Goal: Transaction & Acquisition: Purchase product/service

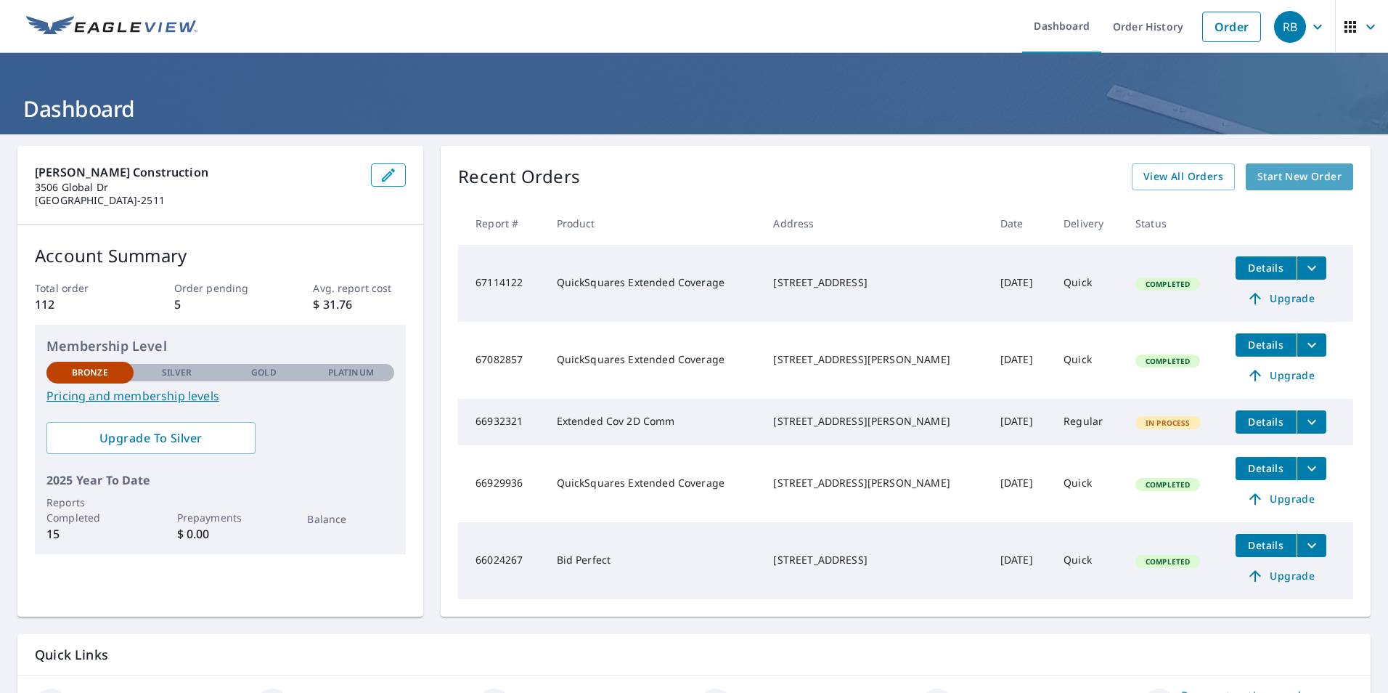
click at [1326, 172] on span "Start New Order" at bounding box center [1299, 177] width 84 height 18
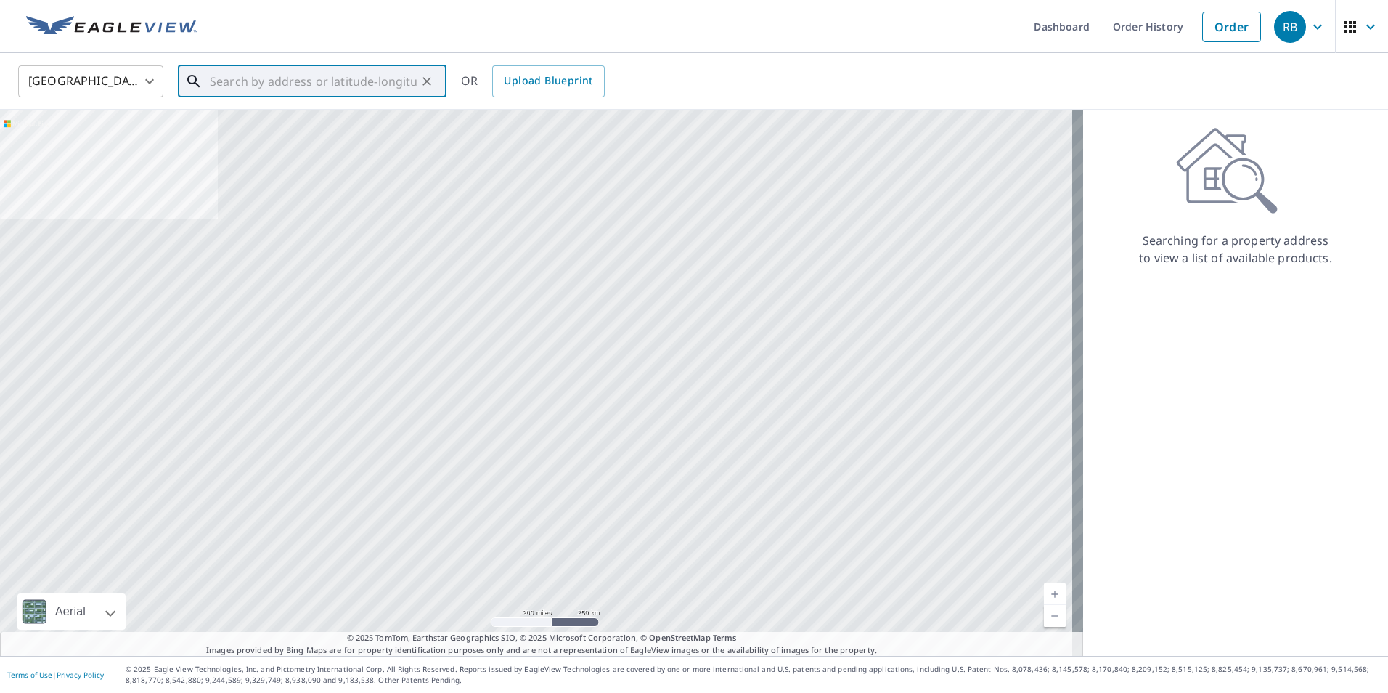
click at [212, 78] on input "text" at bounding box center [313, 81] width 207 height 41
paste input "9159 Highway 24 Ft Yates"
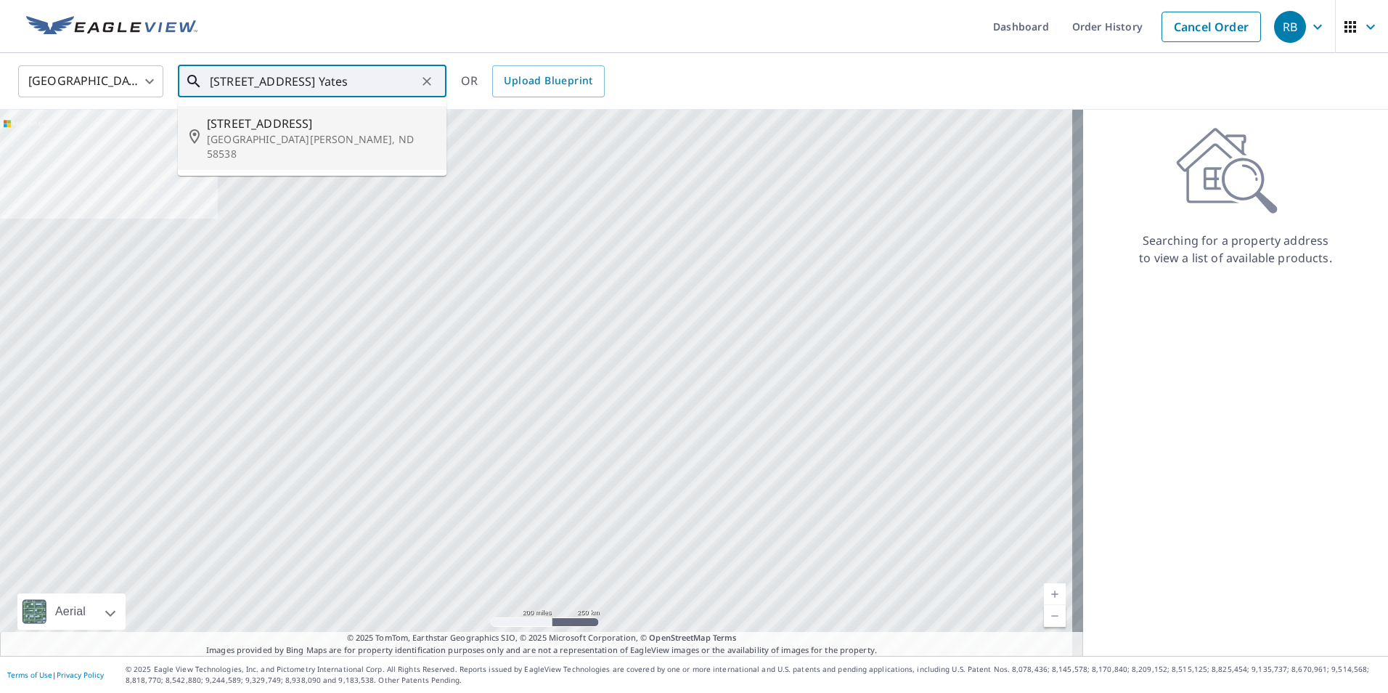
click at [274, 129] on span "9159 Highway 24" at bounding box center [321, 123] width 228 height 17
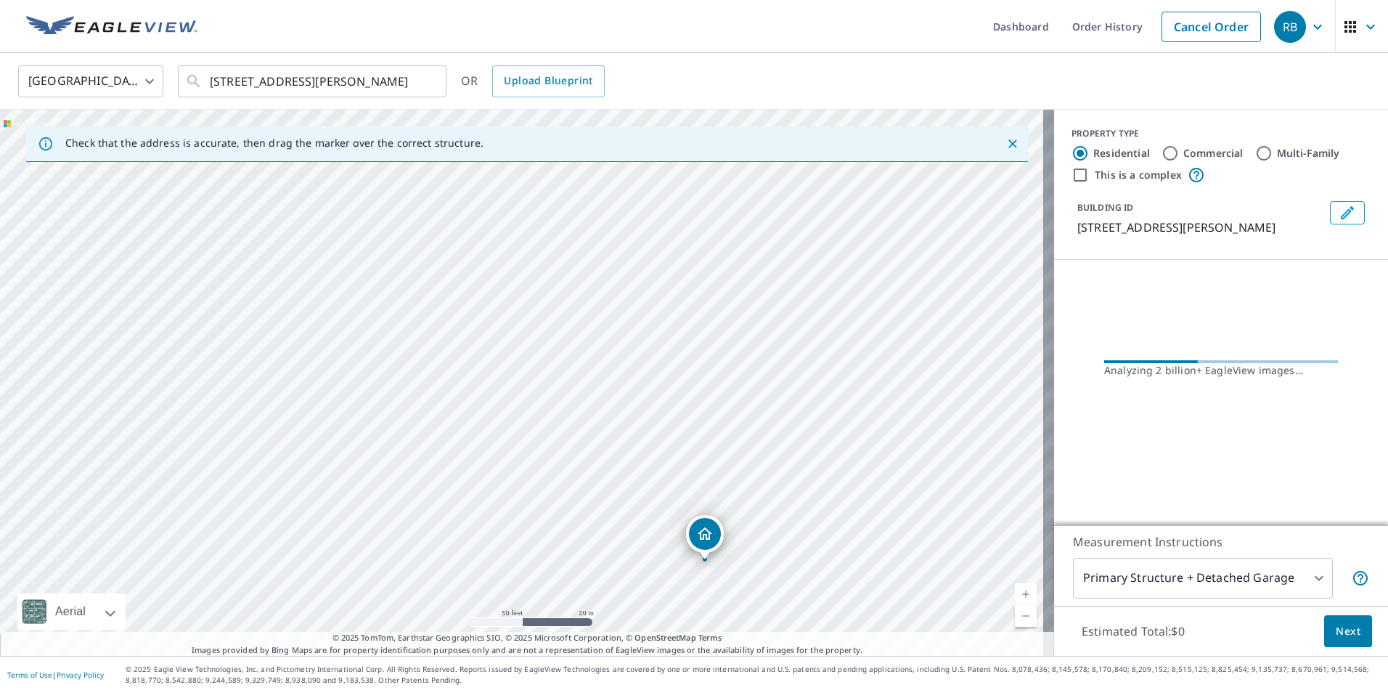
drag, startPoint x: 446, startPoint y: 382, endPoint x: 778, endPoint y: 599, distance: 396.5
click at [778, 599] on div "9159 Highway 24 Fort Yates, ND 58538" at bounding box center [527, 383] width 1054 height 546
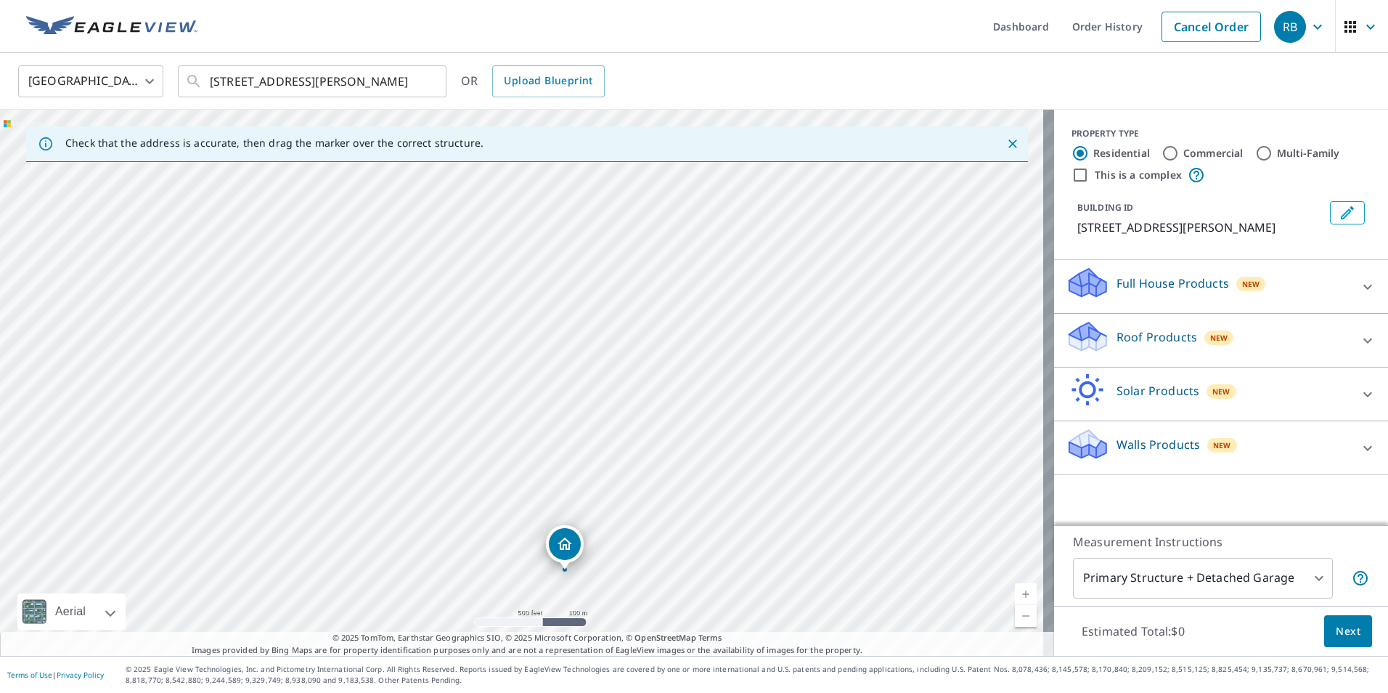
drag, startPoint x: 589, startPoint y: 460, endPoint x: 611, endPoint y: 583, distance: 125.3
click at [611, 583] on div "9159 Highway 24 Fort Yates, ND 58538" at bounding box center [527, 383] width 1054 height 546
drag, startPoint x: 595, startPoint y: 494, endPoint x: 645, endPoint y: 301, distance: 198.8
click at [645, 301] on div "9159 Highway 24 Fort Yates, ND 58538" at bounding box center [527, 383] width 1054 height 546
drag, startPoint x: 912, startPoint y: 481, endPoint x: 497, endPoint y: 436, distance: 417.7
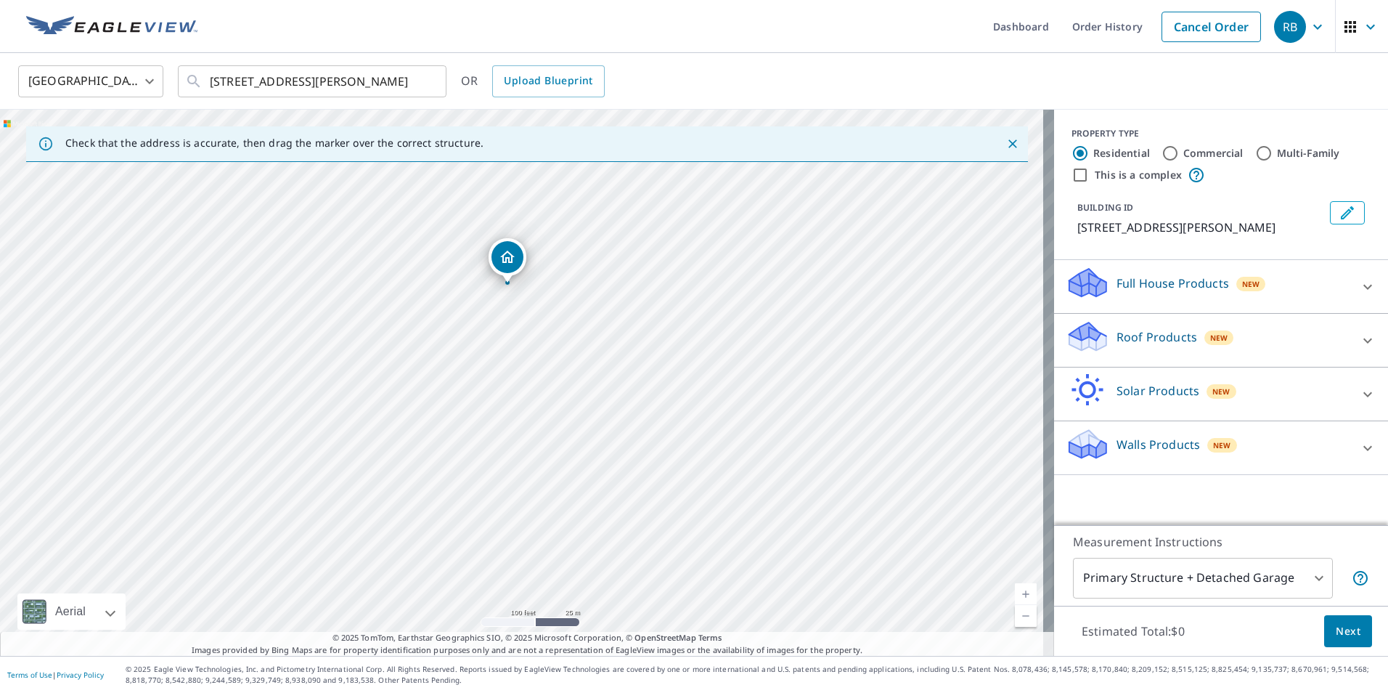
click at [493, 449] on div "9159 Highway 24 Fort Yates, ND 58538" at bounding box center [527, 383] width 1054 height 546
drag, startPoint x: 764, startPoint y: 225, endPoint x: 795, endPoint y: 597, distance: 373.0
click at [795, 597] on div "9159 Highway 24 Fort Yates, ND 58538" at bounding box center [527, 383] width 1054 height 546
drag, startPoint x: 654, startPoint y: 380, endPoint x: 889, endPoint y: 208, distance: 291.9
click at [889, 210] on div "9159 Highway 24 Fort Yates, ND 58538" at bounding box center [527, 383] width 1054 height 546
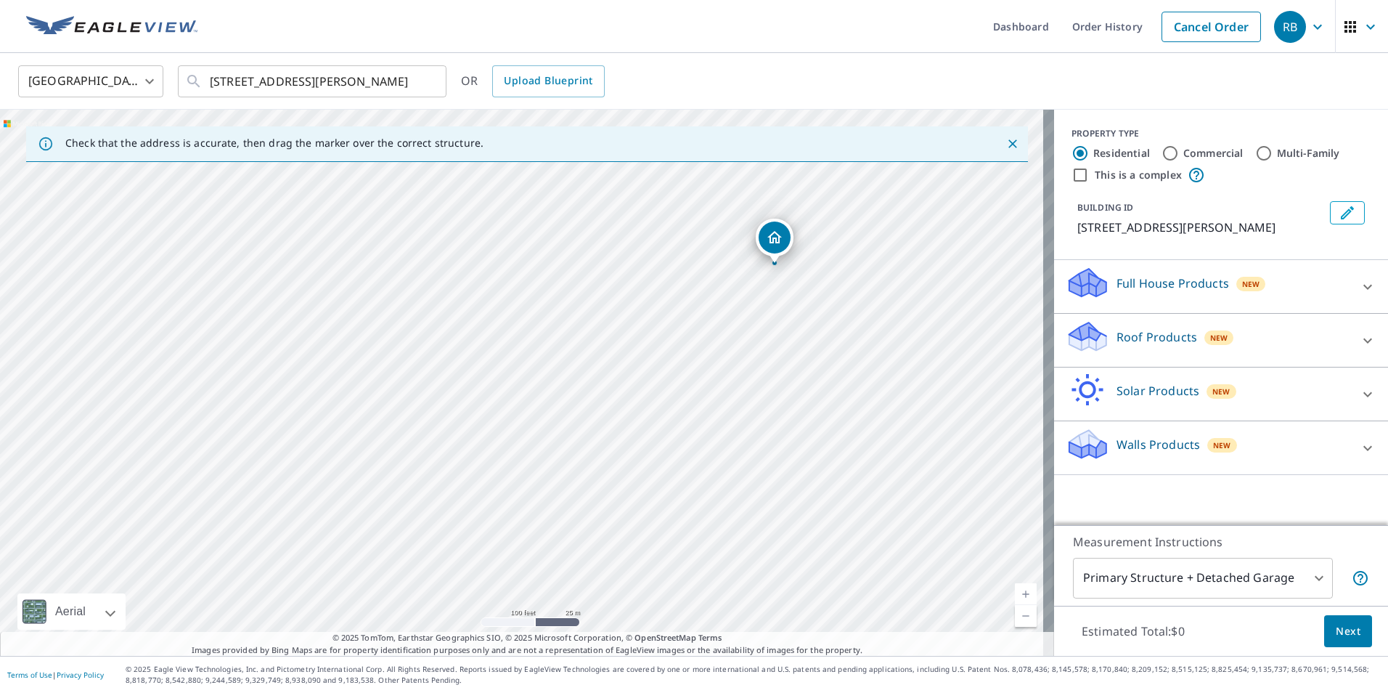
drag, startPoint x: 655, startPoint y: 565, endPoint x: 662, endPoint y: 335, distance: 229.5
click at [662, 335] on div "9159 Highway 24 Fort Yates, ND 58538" at bounding box center [527, 383] width 1054 height 546
drag, startPoint x: 817, startPoint y: 596, endPoint x: 638, endPoint y: 490, distance: 207.7
click at [796, 528] on div "9159 Highway 24 Fort Yates, ND 58538" at bounding box center [527, 383] width 1054 height 546
drag, startPoint x: 477, startPoint y: 412, endPoint x: 731, endPoint y: 421, distance: 254.3
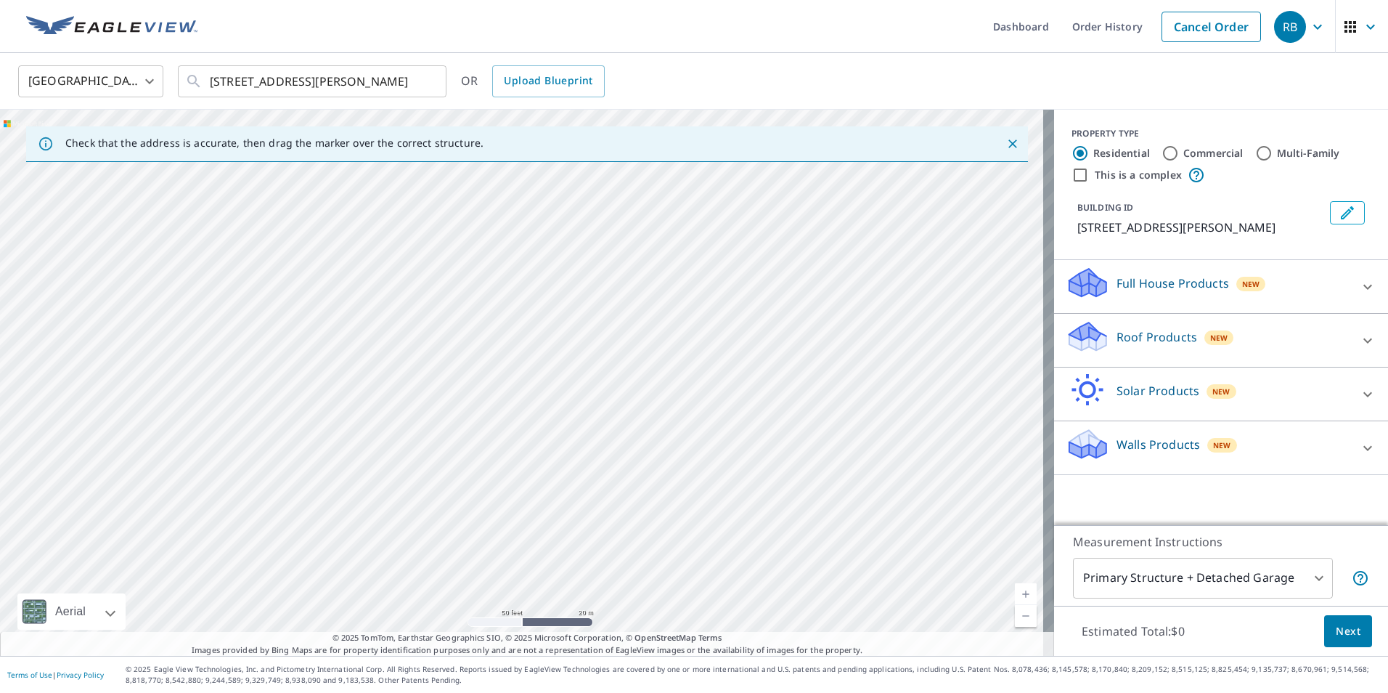
click at [731, 427] on div "9159 Highway 24 Fort Yates, ND 58538" at bounding box center [527, 383] width 1054 height 546
drag, startPoint x: 787, startPoint y: 555, endPoint x: 782, endPoint y: 355, distance: 199.7
click at [782, 355] on div "9159 Highway 24 Fort Yates, ND 58538" at bounding box center [527, 383] width 1054 height 546
drag, startPoint x: 955, startPoint y: 498, endPoint x: 682, endPoint y: 404, distance: 288.6
click at [682, 404] on div "9159 Highway 24 Fort Yates, ND 58538" at bounding box center [527, 383] width 1054 height 546
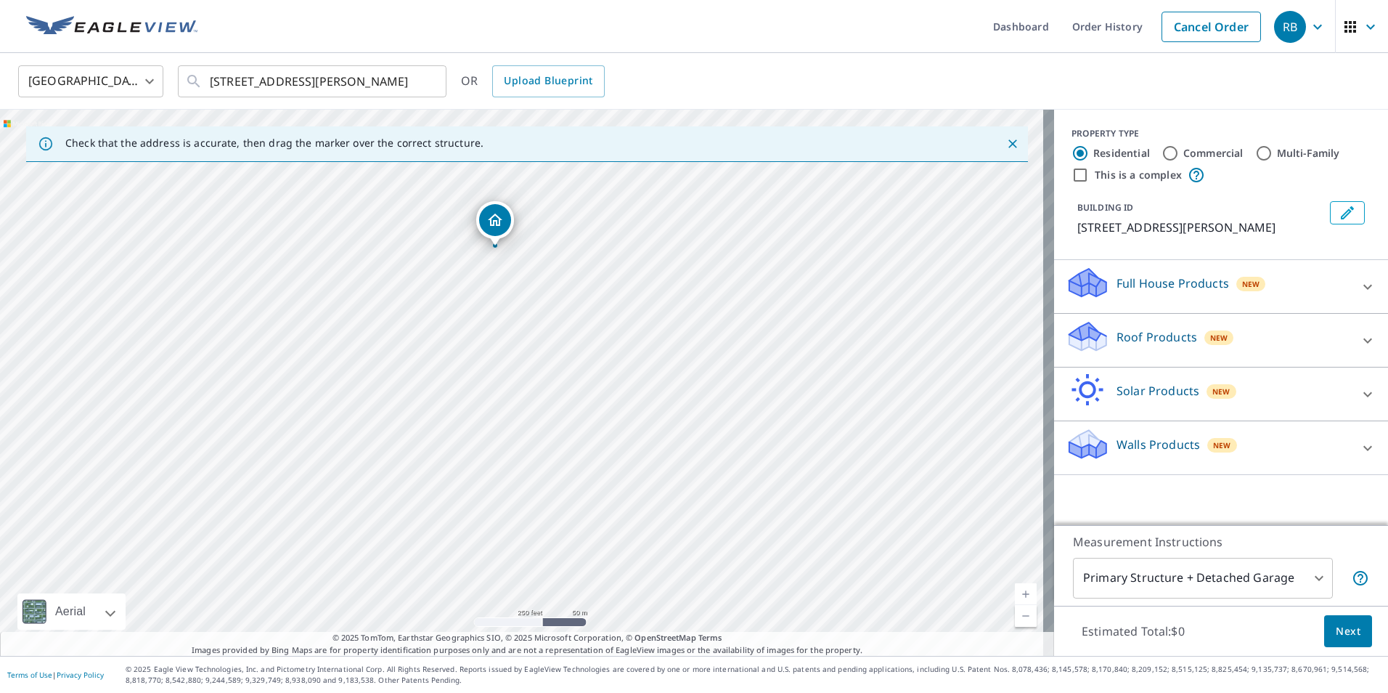
drag, startPoint x: 707, startPoint y: 183, endPoint x: 493, endPoint y: 217, distance: 216.9
drag, startPoint x: 522, startPoint y: 356, endPoint x: 563, endPoint y: 395, distance: 56.5
drag, startPoint x: 736, startPoint y: 379, endPoint x: 621, endPoint y: 265, distance: 161.7
click at [624, 268] on div "9189 1/2 Highway 24 Fort Yates, ND 58538" at bounding box center [527, 383] width 1054 height 546
drag, startPoint x: 546, startPoint y: 231, endPoint x: 627, endPoint y: 247, distance: 82.2
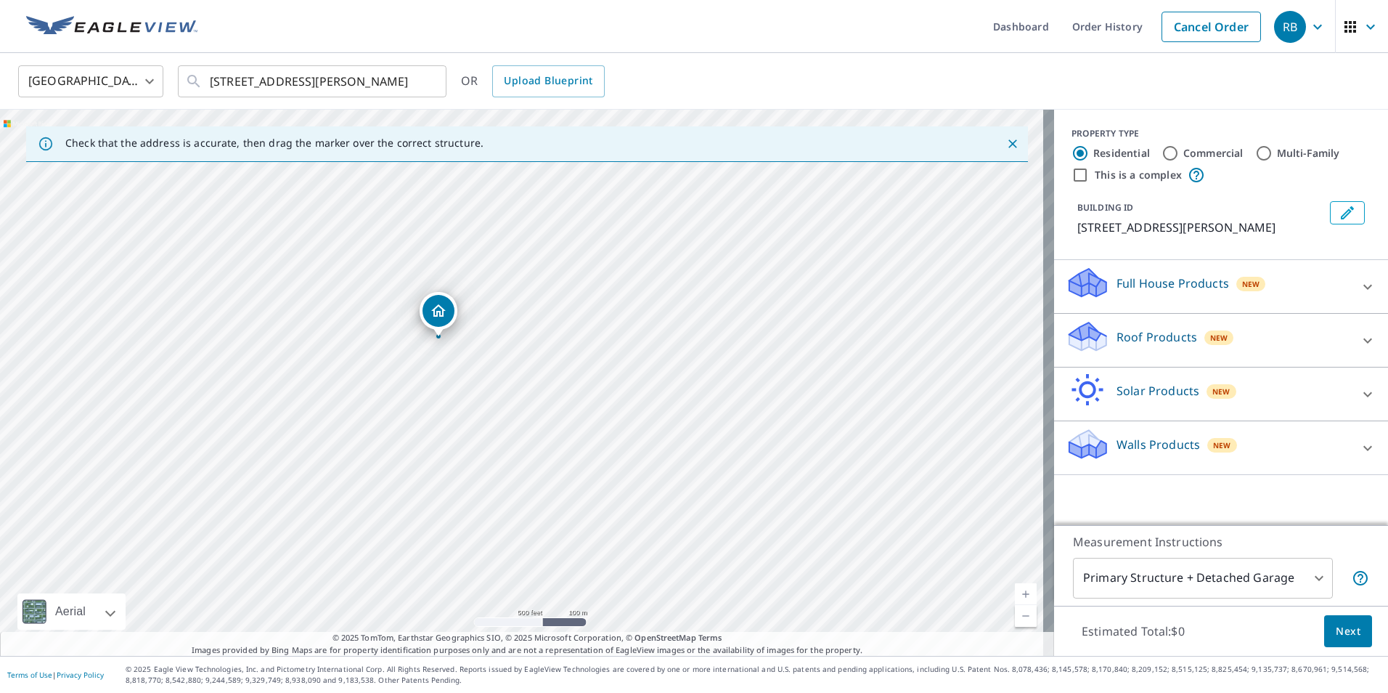
drag, startPoint x: 521, startPoint y: 347, endPoint x: 438, endPoint y: 303, distance: 94.2
drag, startPoint x: 524, startPoint y: 356, endPoint x: 525, endPoint y: 384, distance: 28.3
drag, startPoint x: 671, startPoint y: 395, endPoint x: 722, endPoint y: 413, distance: 54.6
click at [722, 413] on div "9189 1/2 Highway 24 Fort Yates, ND 58538" at bounding box center [527, 383] width 1054 height 546
drag, startPoint x: 566, startPoint y: 371, endPoint x: 743, endPoint y: 624, distance: 308.7
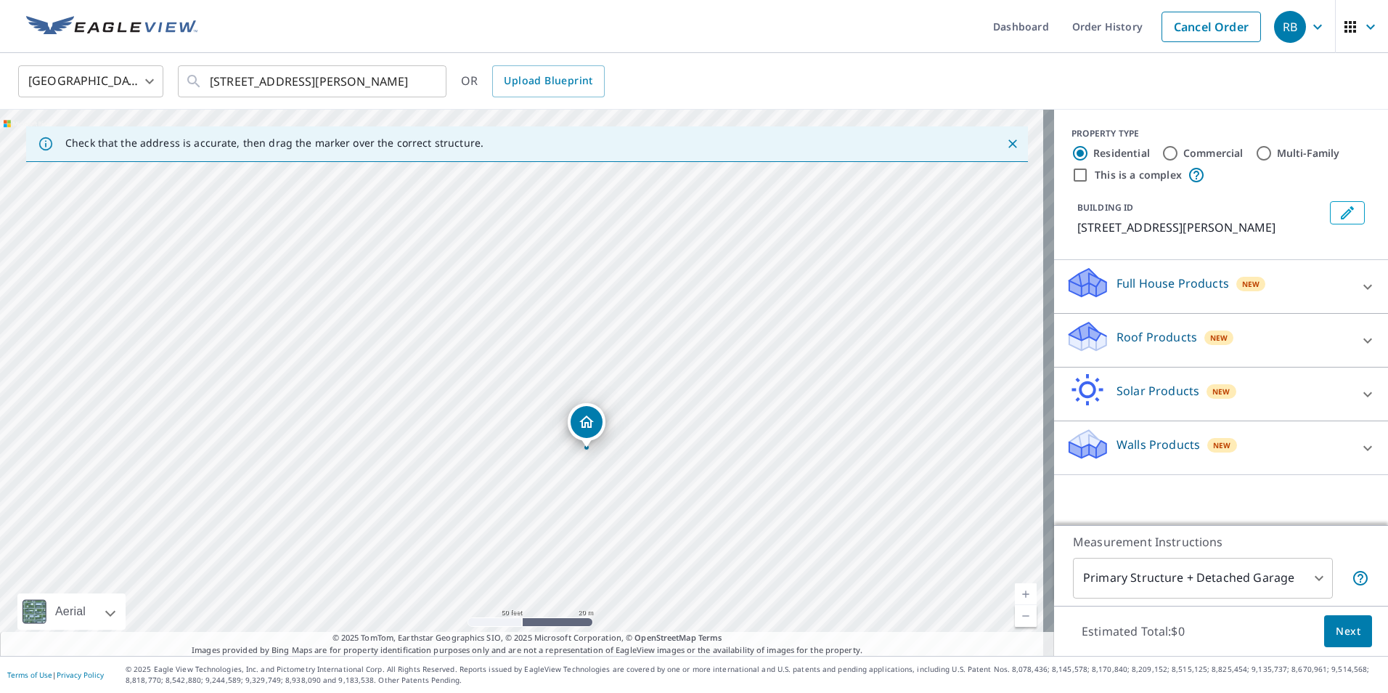
click at [743, 624] on div "9189 1/2 Highway 24 Fort Yates, ND 58538" at bounding box center [527, 383] width 1054 height 546
drag, startPoint x: 883, startPoint y: 547, endPoint x: 497, endPoint y: 170, distance: 539.6
click at [510, 179] on div "9189 1/2 Highway 24 Fort Yates, ND 58538" at bounding box center [527, 383] width 1054 height 546
drag, startPoint x: 797, startPoint y: 527, endPoint x: 566, endPoint y: 389, distance: 269.6
click at [566, 389] on div "9189 1/2 Highway 24 Fort Yates, ND 58538" at bounding box center [527, 383] width 1054 height 546
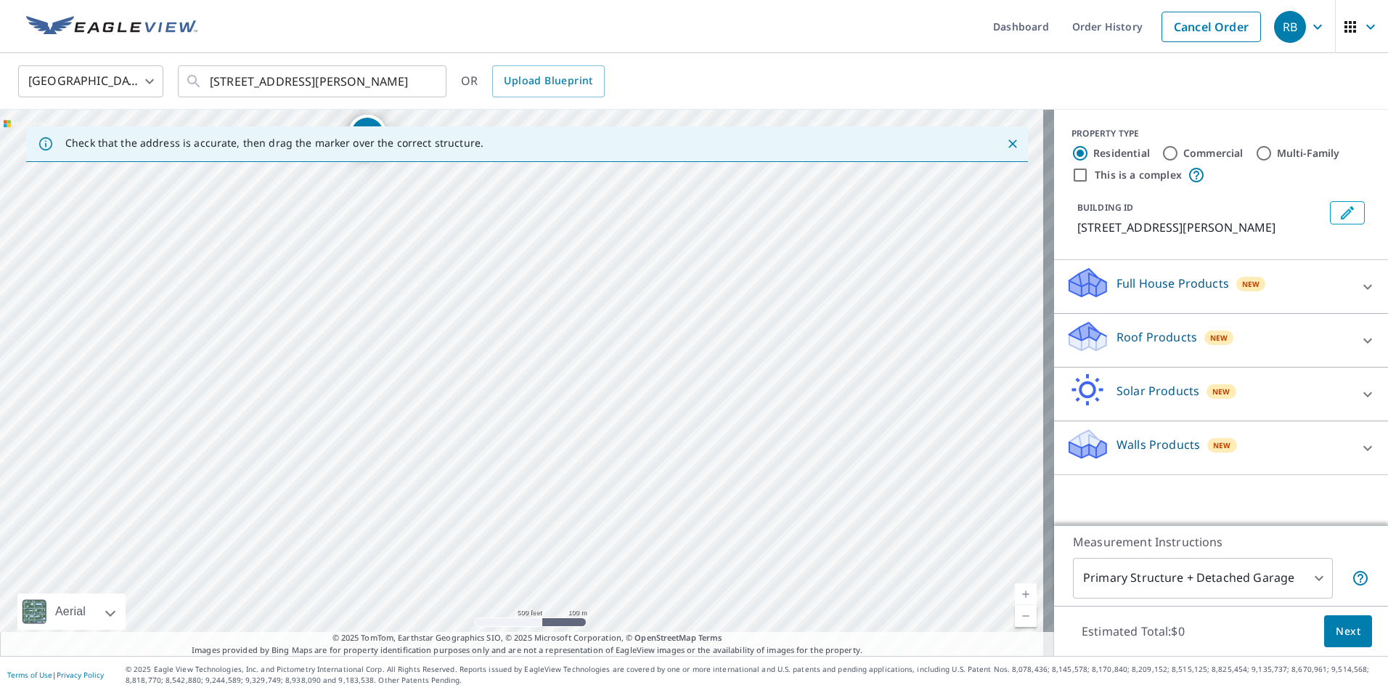
drag, startPoint x: 492, startPoint y: 280, endPoint x: 464, endPoint y: 216, distance: 69.6
click at [465, 216] on div "9189 1/2 Highway 24 Fort Yates, ND 58538" at bounding box center [527, 383] width 1054 height 546
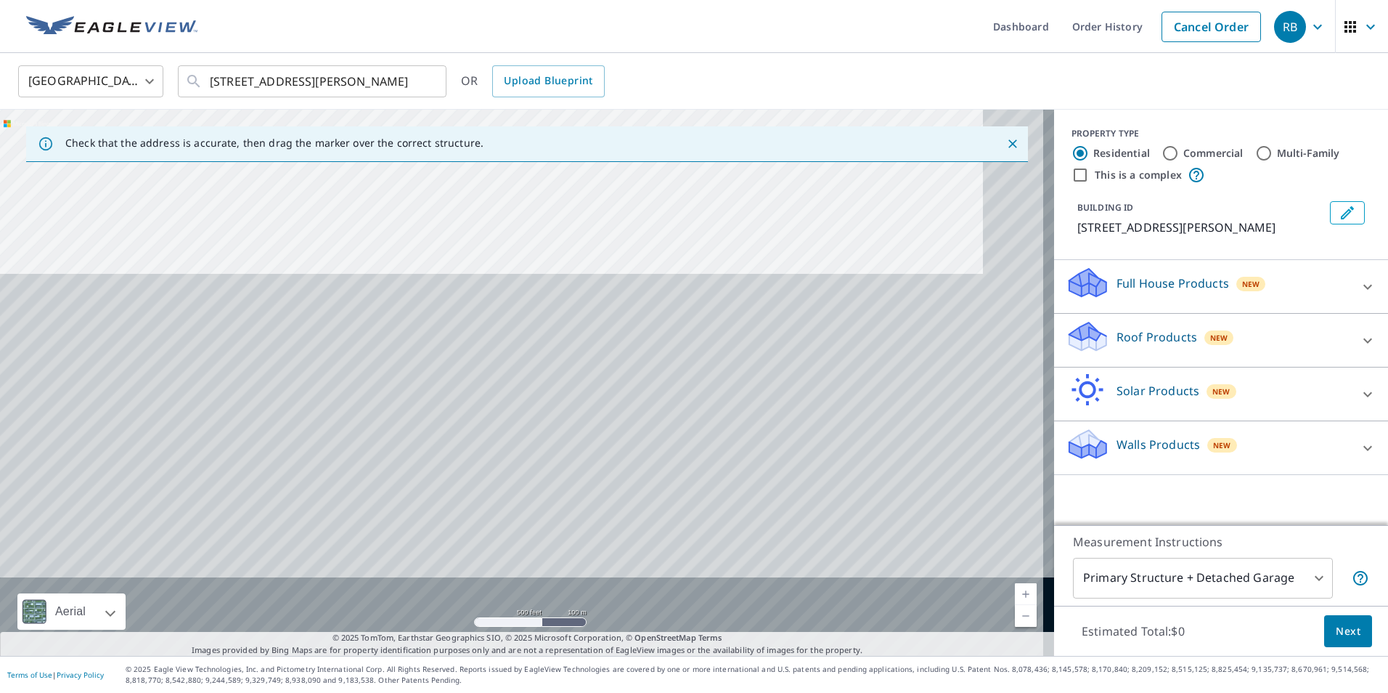
drag, startPoint x: 573, startPoint y: 544, endPoint x: 491, endPoint y: 30, distance: 519.8
click at [491, 30] on div "Dashboard Order History Cancel Order RB United States US ​ 9159 Highway 24 Fort…" at bounding box center [694, 346] width 1388 height 693
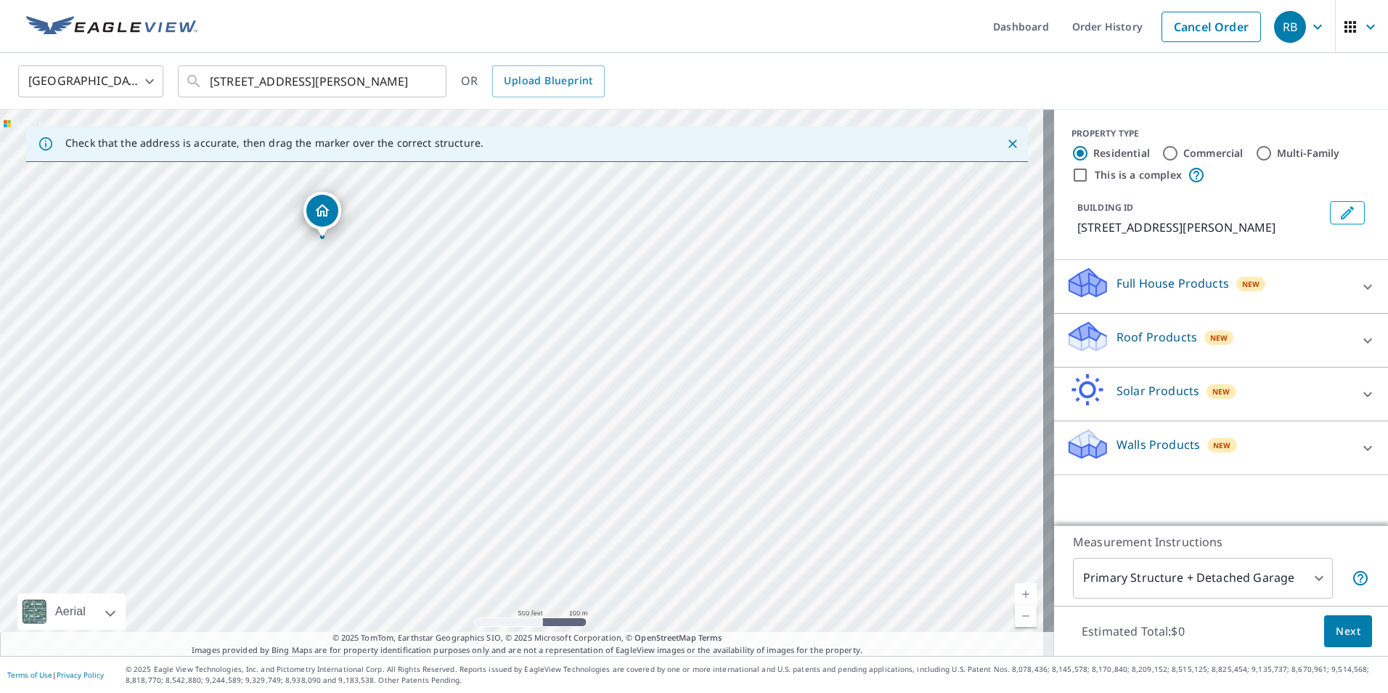
drag, startPoint x: 711, startPoint y: 391, endPoint x: 528, endPoint y: 619, distance: 292.8
click at [528, 619] on div "9189 1/2 Highway 24 Fort Yates, ND 58538" at bounding box center [527, 383] width 1054 height 546
click at [679, 422] on div "9189 1/2 Highway 24 Fort Yates, ND 58538" at bounding box center [527, 383] width 1054 height 546
drag, startPoint x: 711, startPoint y: 484, endPoint x: 547, endPoint y: 282, distance: 259.7
click at [616, 309] on div "9189 1/2 Highway 24 Fort Yates, ND 58538" at bounding box center [527, 383] width 1054 height 546
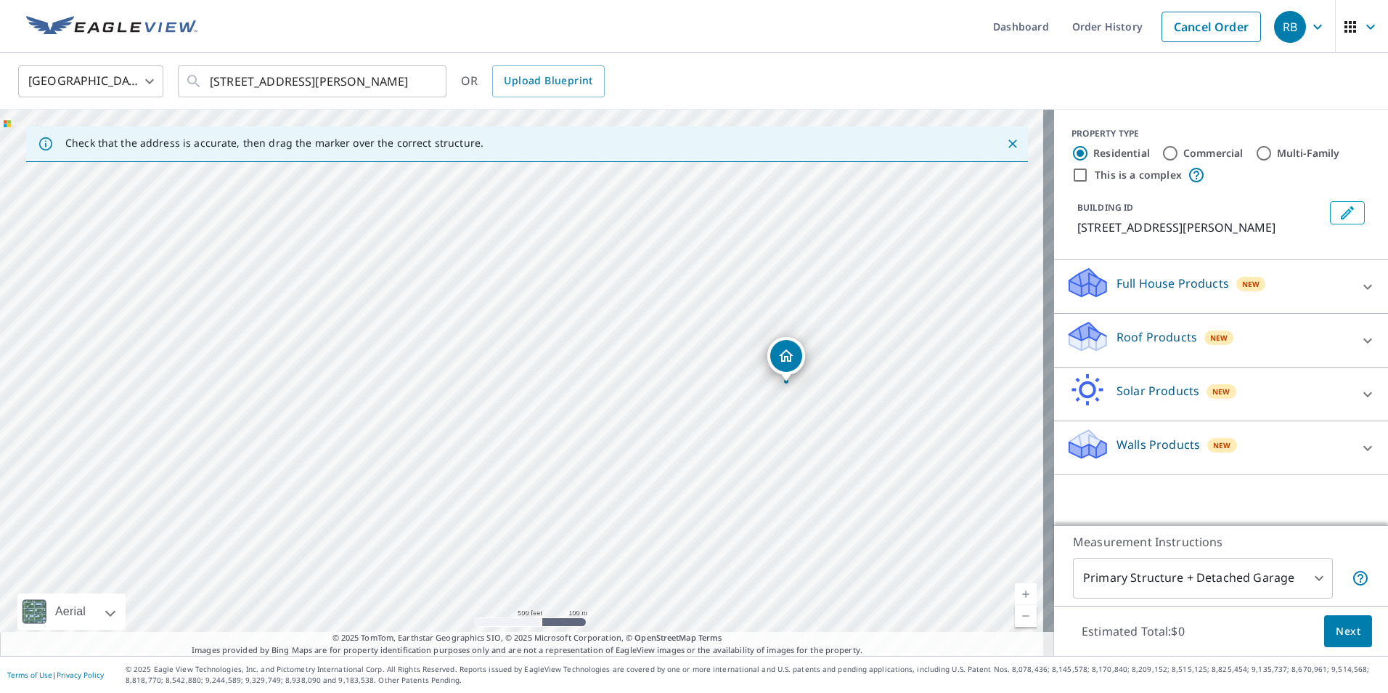
drag, startPoint x: 457, startPoint y: 203, endPoint x: 778, endPoint y: 364, distance: 358.8
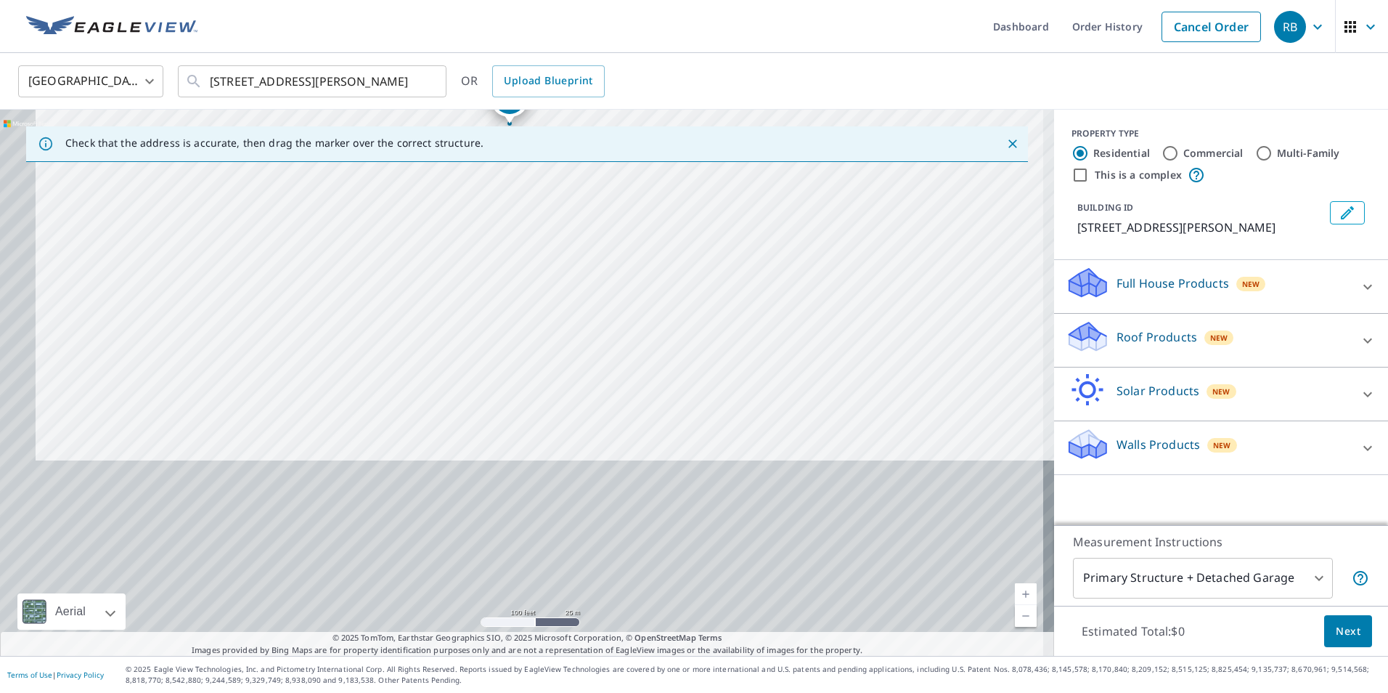
drag, startPoint x: 348, startPoint y: 445, endPoint x: 400, endPoint y: 195, distance: 255.9
click at [395, 210] on div "200 Causeway Rd Fort Yates, ND 58538" at bounding box center [527, 383] width 1054 height 546
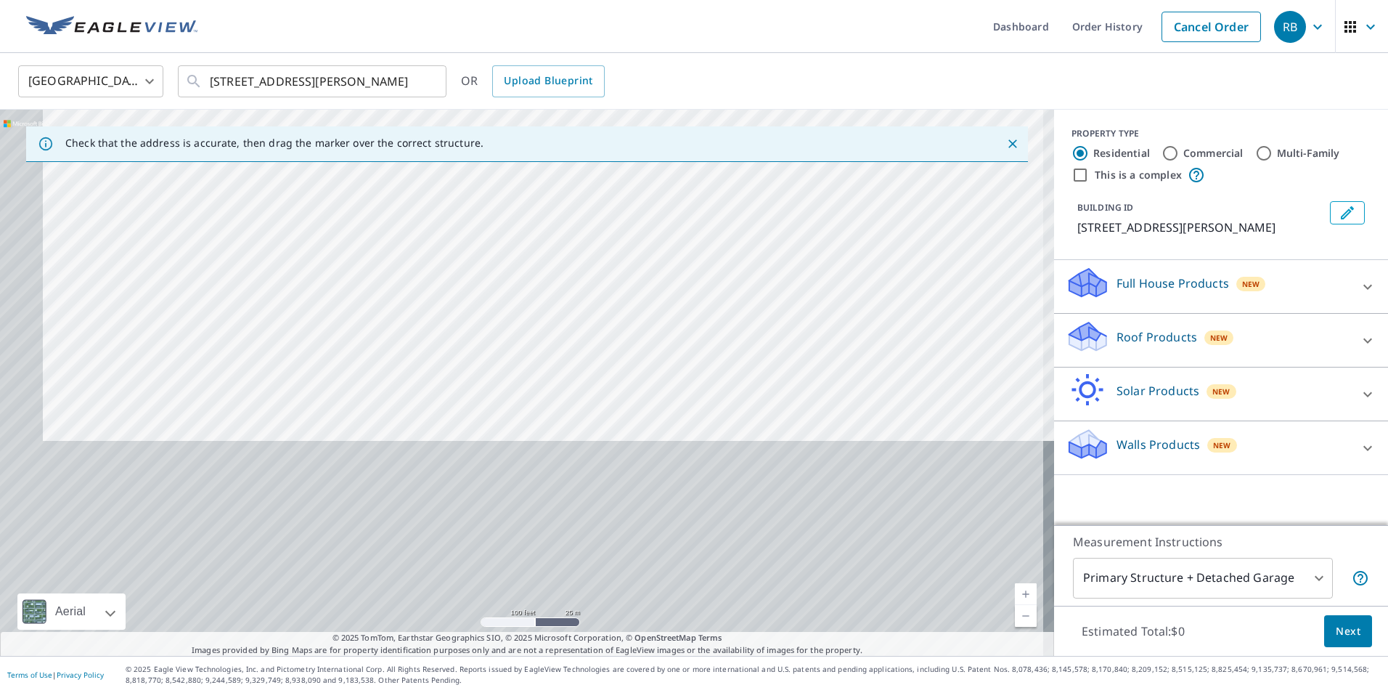
drag, startPoint x: 399, startPoint y: 540, endPoint x: 456, endPoint y: 203, distance: 342.4
click at [454, 206] on div "200 Causeway Rd Fort Yates, ND 58538" at bounding box center [527, 383] width 1054 height 546
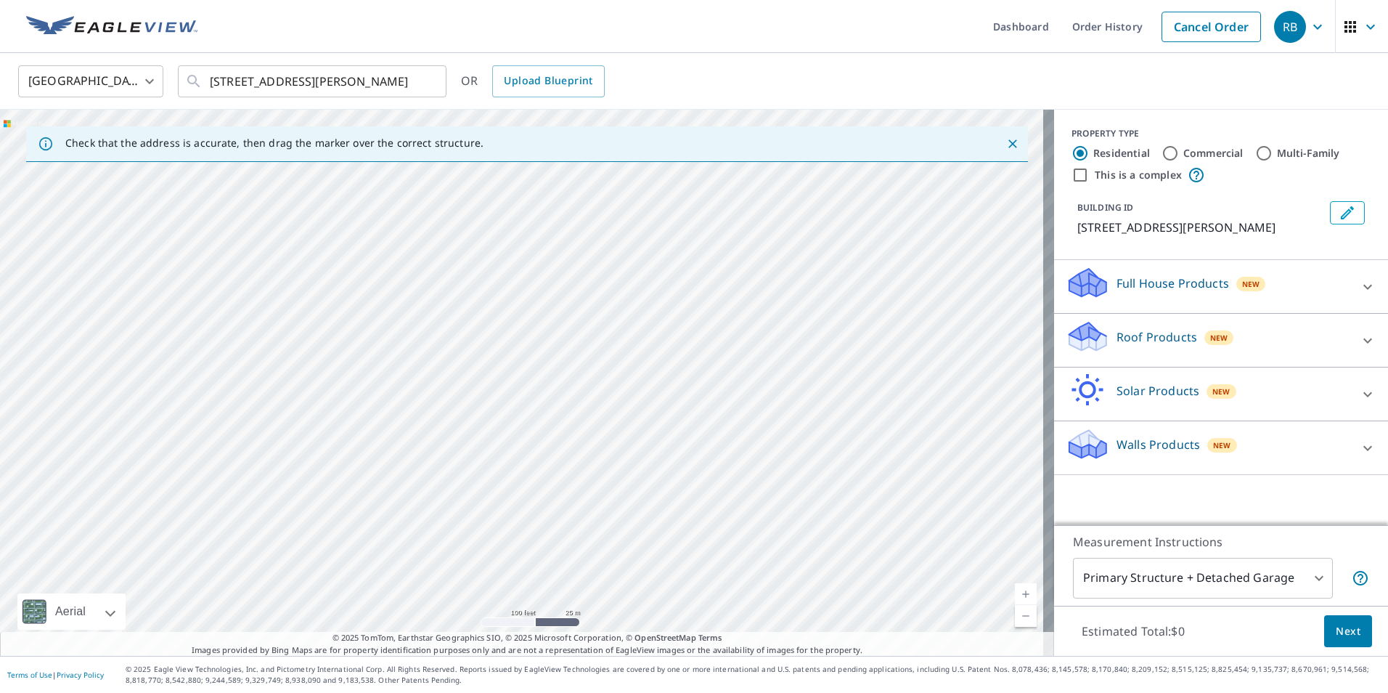
drag, startPoint x: 376, startPoint y: 377, endPoint x: 828, endPoint y: 687, distance: 547.7
click at [846, 673] on div "Dashboard Order History Cancel Order RB United States US ​ 9159 Highway 24 Fort…" at bounding box center [694, 346] width 1388 height 693
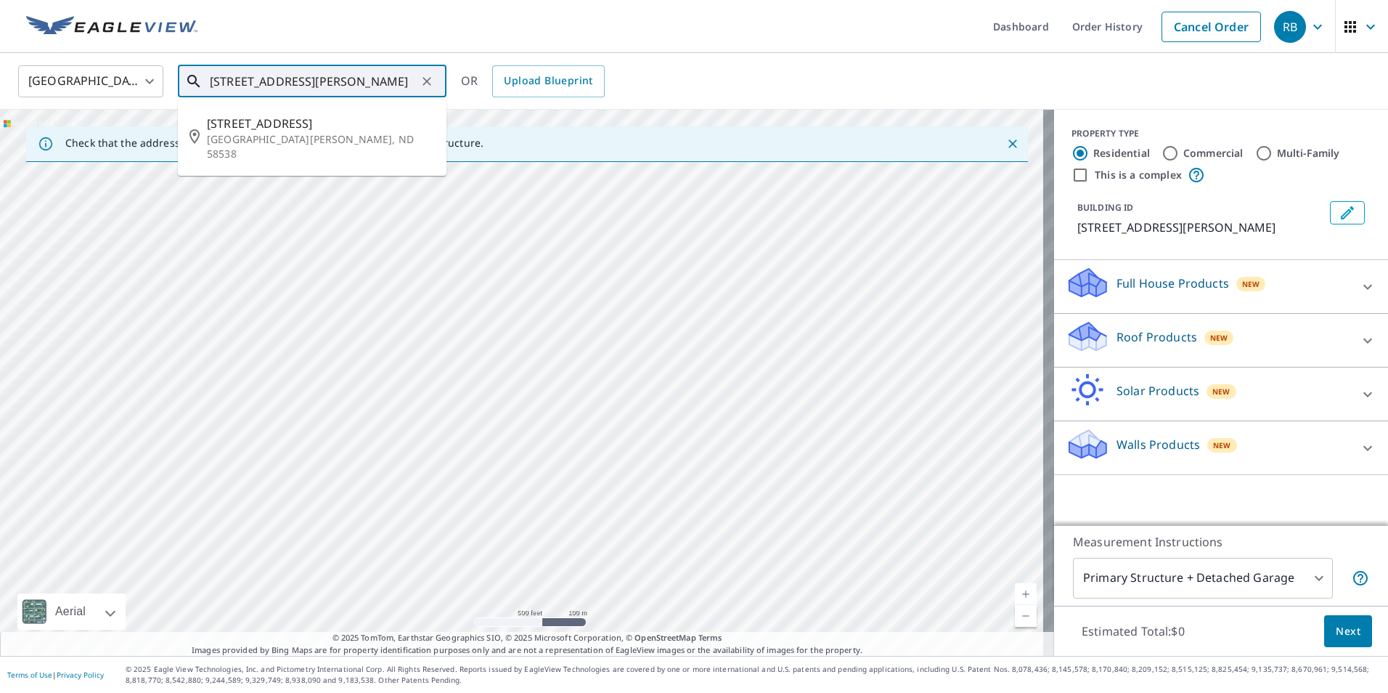
drag, startPoint x: 361, startPoint y: 78, endPoint x: 240, endPoint y: 78, distance: 120.5
click at [240, 78] on input "9159 Highway 24 Fort Yates, ND 58538" at bounding box center [313, 81] width 207 height 41
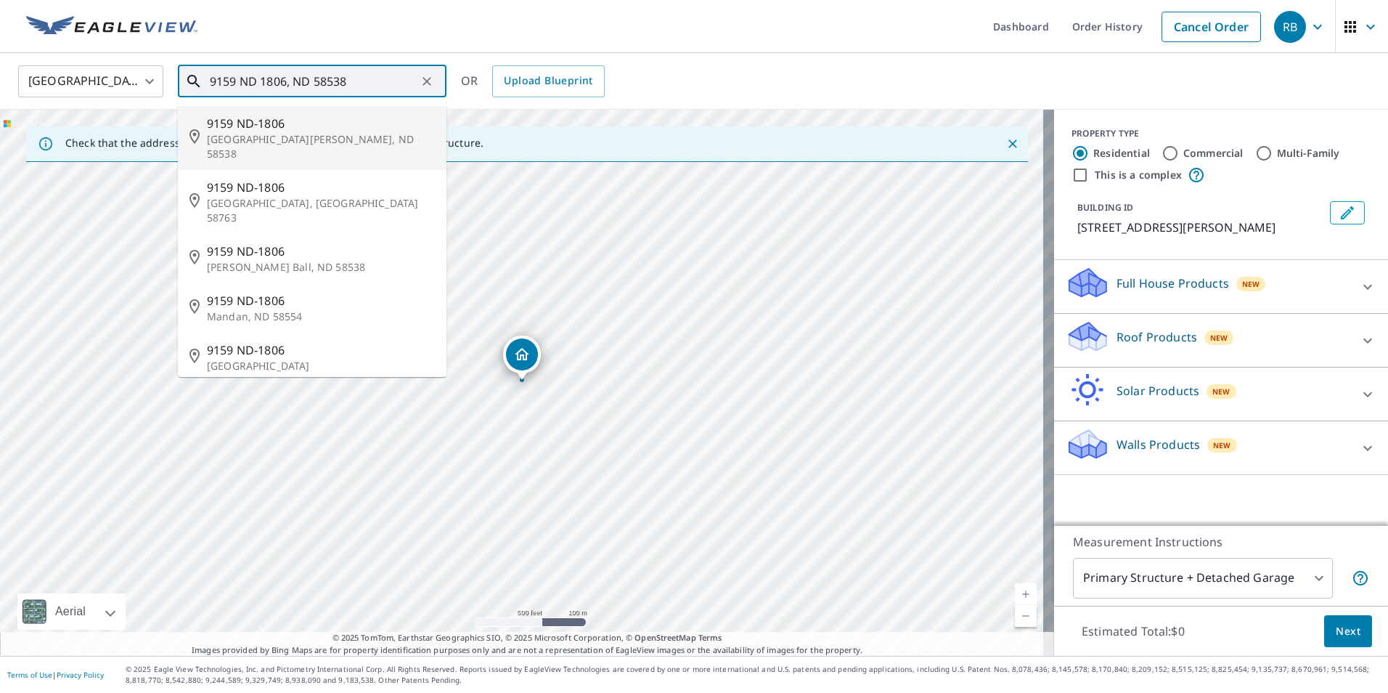
click at [259, 132] on p "Fort Yates, ND 58538" at bounding box center [321, 146] width 228 height 29
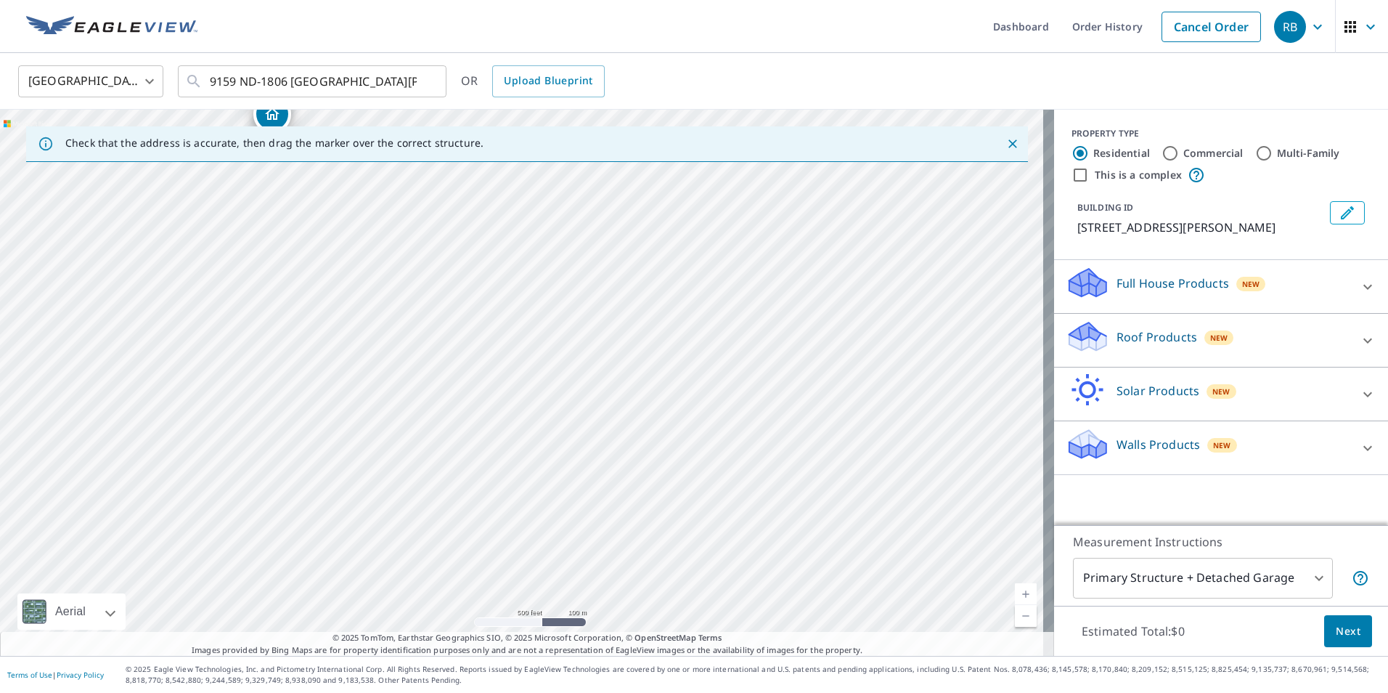
drag, startPoint x: 494, startPoint y: 274, endPoint x: 664, endPoint y: 303, distance: 172.5
click at [515, 280] on div "9159 Highway 24 Fort Yates, ND 58538" at bounding box center [527, 383] width 1054 height 546
drag, startPoint x: 514, startPoint y: 294, endPoint x: 801, endPoint y: 473, distance: 337.8
click at [801, 473] on div "9159 Highway 24 Fort Yates, ND 58538" at bounding box center [527, 383] width 1054 height 546
drag, startPoint x: 575, startPoint y: 352, endPoint x: 584, endPoint y: 664, distance: 311.6
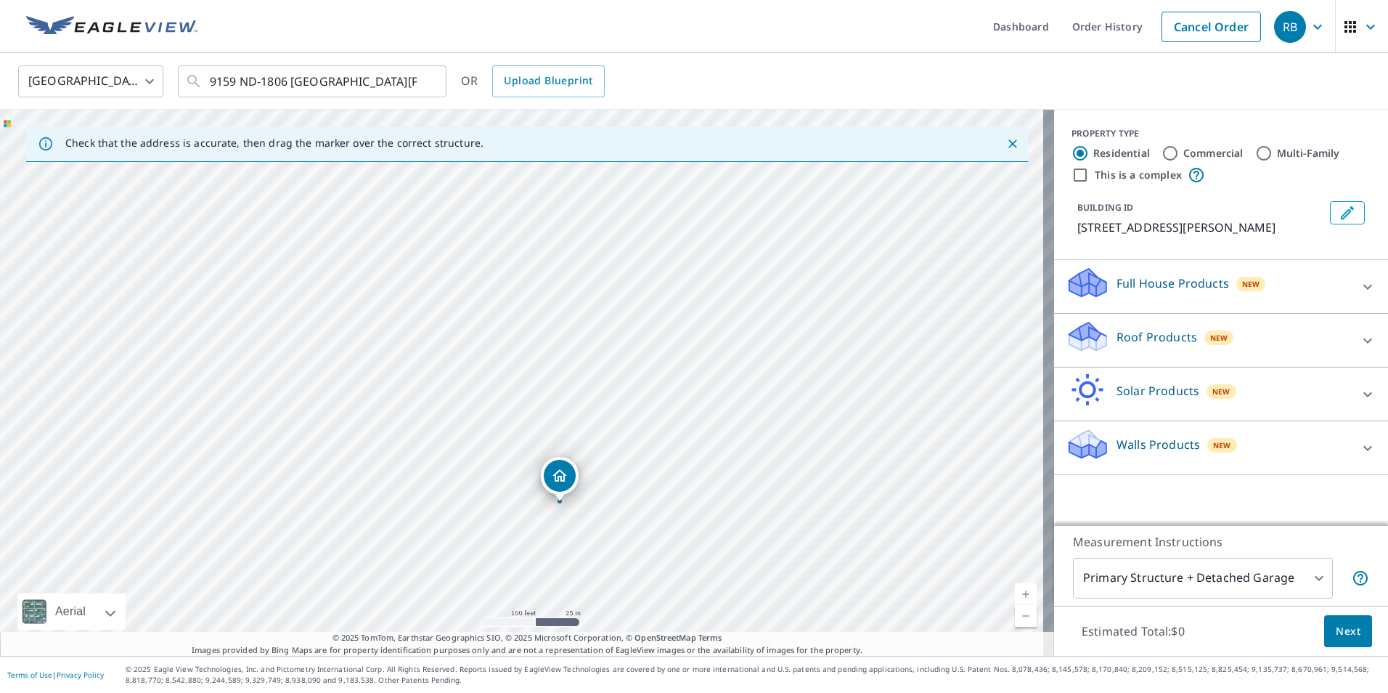
click at [584, 664] on div "Dashboard Order History Cancel Order RB United States US ​ 9159 ND-1806 Fort Ya…" at bounding box center [694, 346] width 1388 height 693
click at [521, 449] on div "9159 Highway 24 Fort Yates, ND 58538" at bounding box center [527, 383] width 1054 height 546
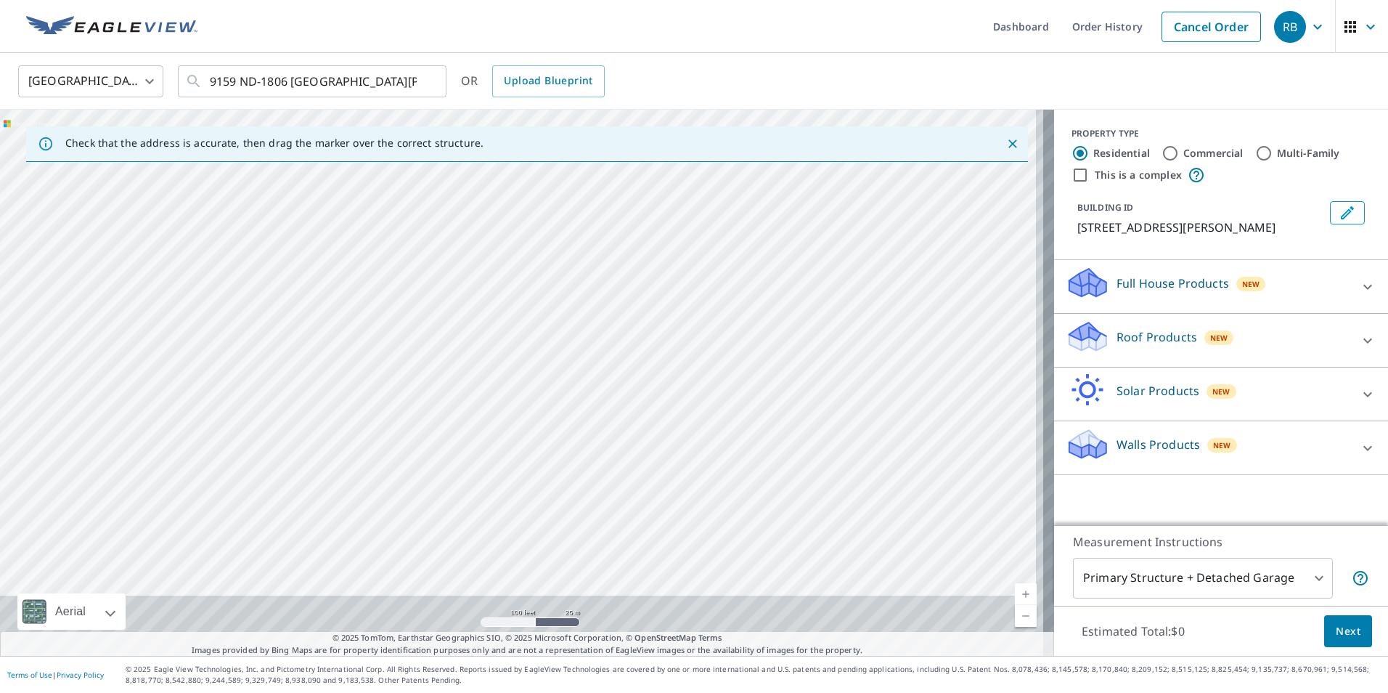
drag, startPoint x: 683, startPoint y: 521, endPoint x: 611, endPoint y: 86, distance: 440.9
click at [628, 150] on div "Check that the address is accurate, then drag the marker over the correct struc…" at bounding box center [527, 383] width 1054 height 546
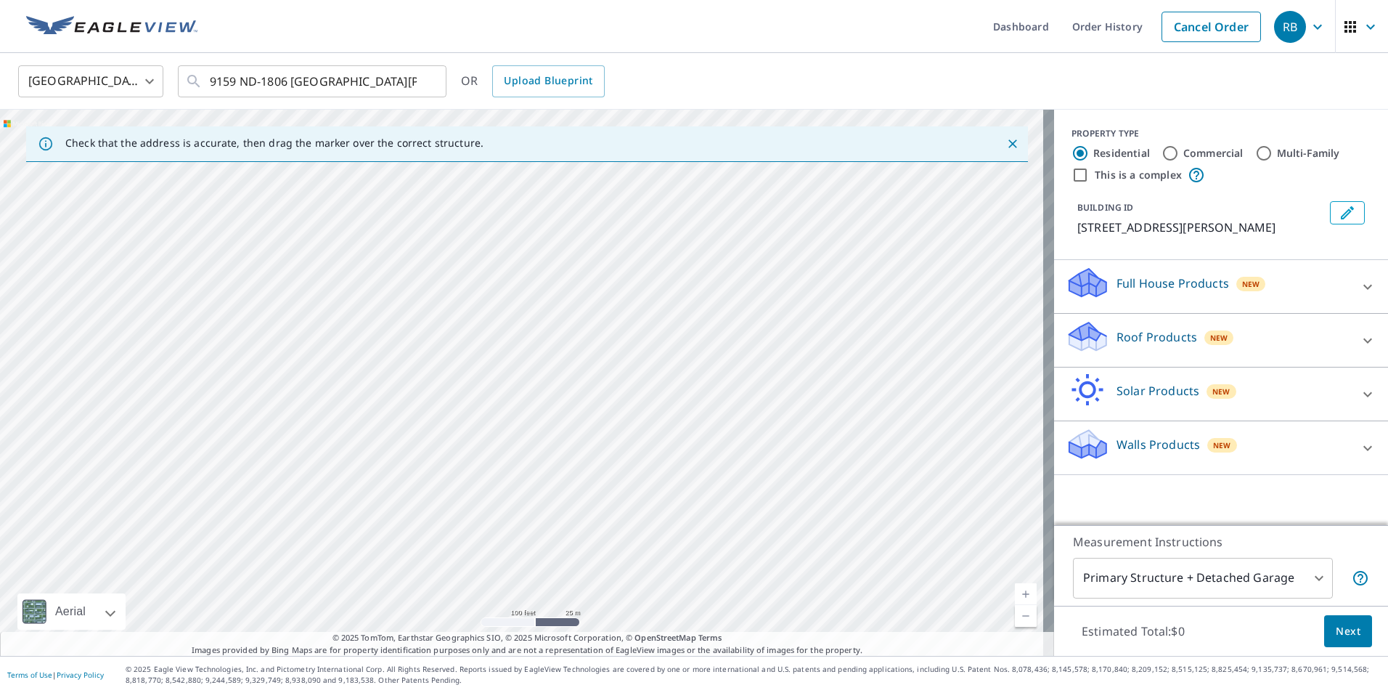
drag, startPoint x: 688, startPoint y: 337, endPoint x: 525, endPoint y: -4, distance: 378.3
click at [525, 0] on html "RB RB Dashboard Order History Cancel Order RB United States US ​ 9159 ND-1806 F…" at bounding box center [694, 346] width 1388 height 693
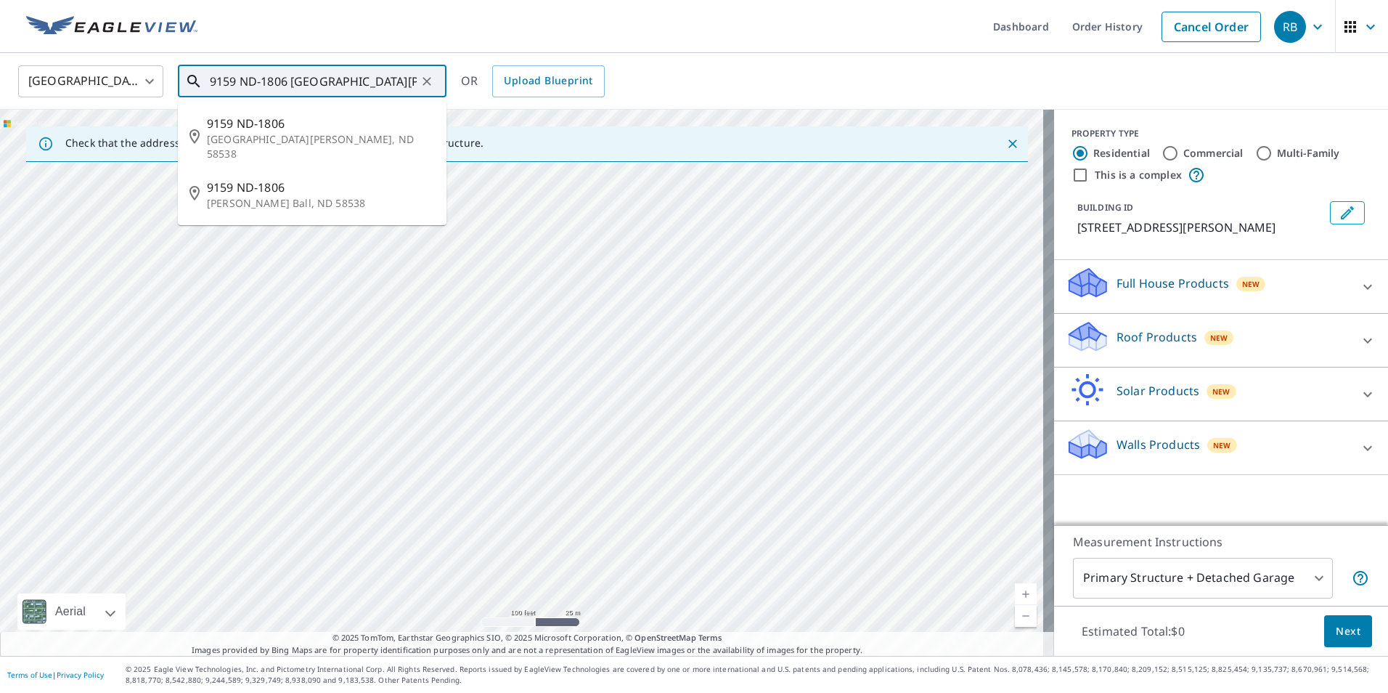
drag, startPoint x: 412, startPoint y: 77, endPoint x: 208, endPoint y: 80, distance: 203.3
click at [208, 80] on div "9159 ND-1806 Fort Yates, ND 58538 ​" at bounding box center [312, 81] width 269 height 32
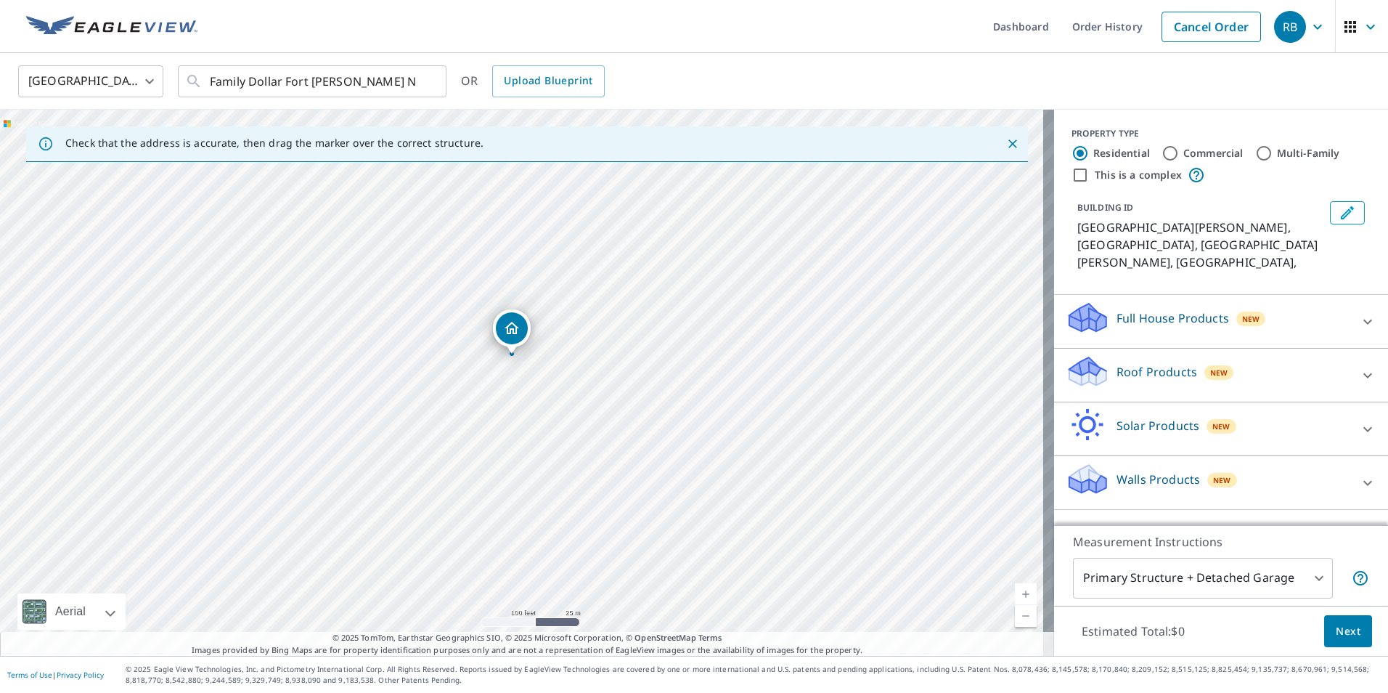
click at [294, 296] on div "Fort Yates, ND Fort Yates, ND" at bounding box center [527, 383] width 1054 height 546
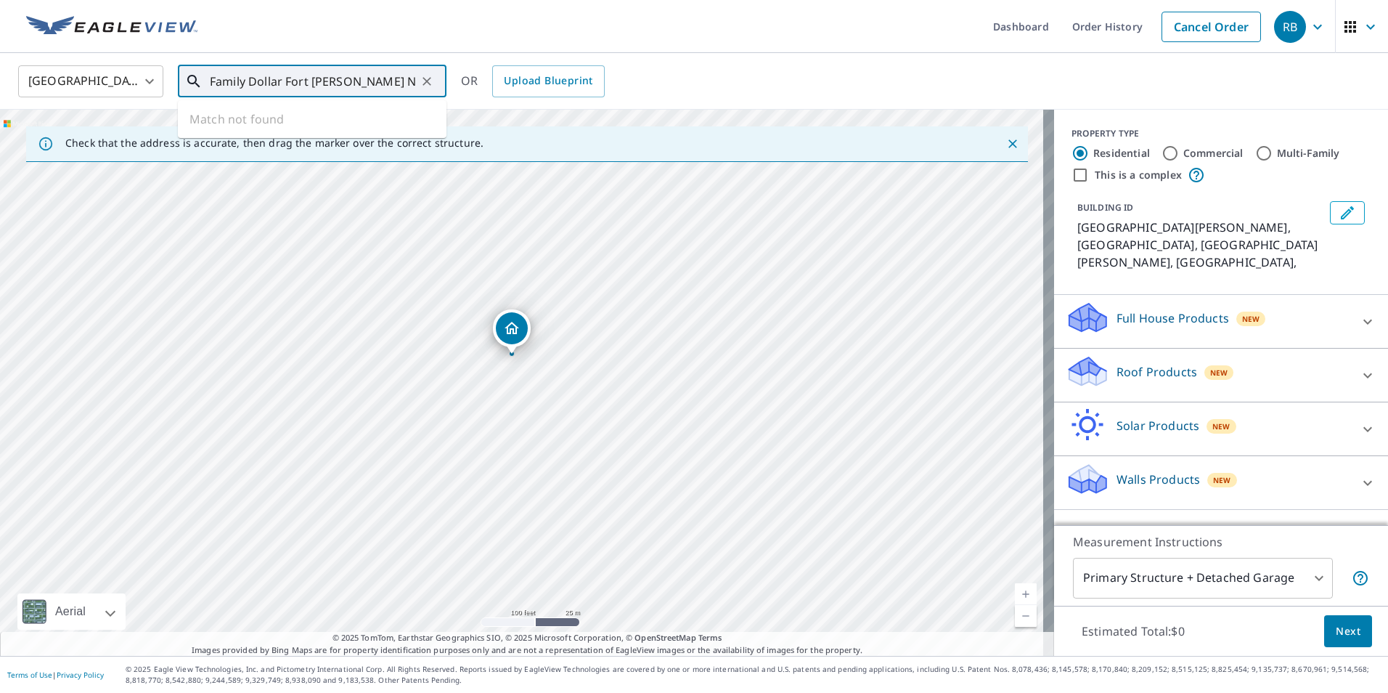
drag, startPoint x: 395, startPoint y: 83, endPoint x: 187, endPoint y: 68, distance: 208.2
click at [187, 68] on div "Family Dollar Fort Yates ND ​" at bounding box center [312, 81] width 269 height 32
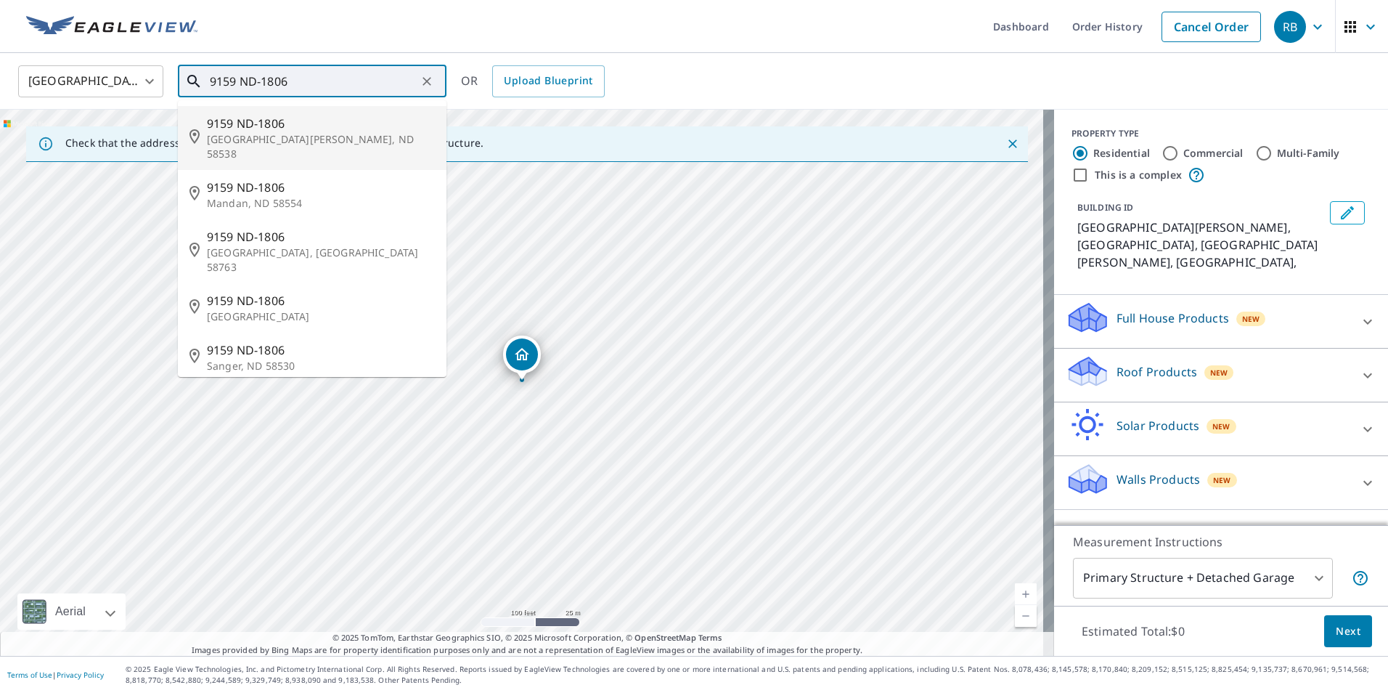
click at [242, 127] on span "9159 ND-1806" at bounding box center [321, 123] width 228 height 17
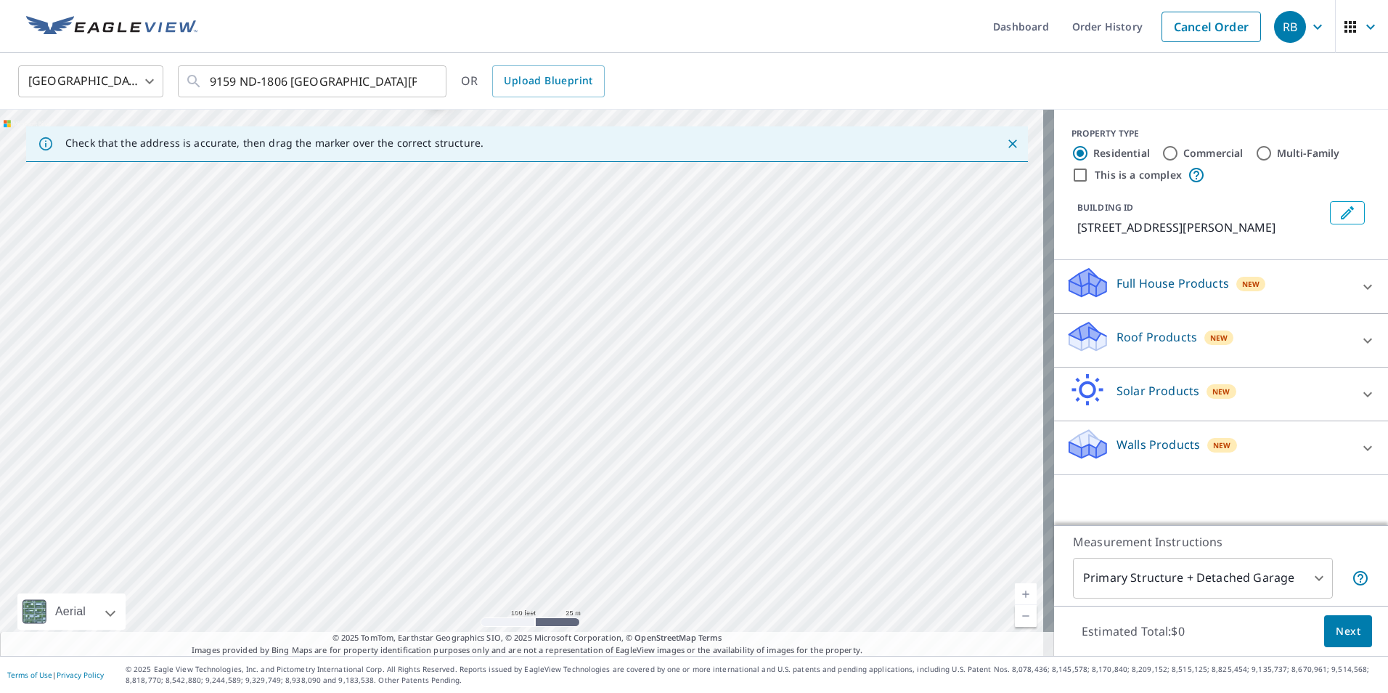
drag, startPoint x: 546, startPoint y: 562, endPoint x: 431, endPoint y: 189, distance: 390.4
click at [433, 195] on div "9159 Highway 24 Fort Yates, ND 58538" at bounding box center [527, 383] width 1054 height 546
drag, startPoint x: 576, startPoint y: 521, endPoint x: 645, endPoint y: 459, distance: 93.6
click at [645, 459] on div "9159 Highway 24 Fort Yates, ND 58538" at bounding box center [527, 383] width 1054 height 546
drag, startPoint x: 417, startPoint y: 356, endPoint x: 264, endPoint y: 598, distance: 285.6
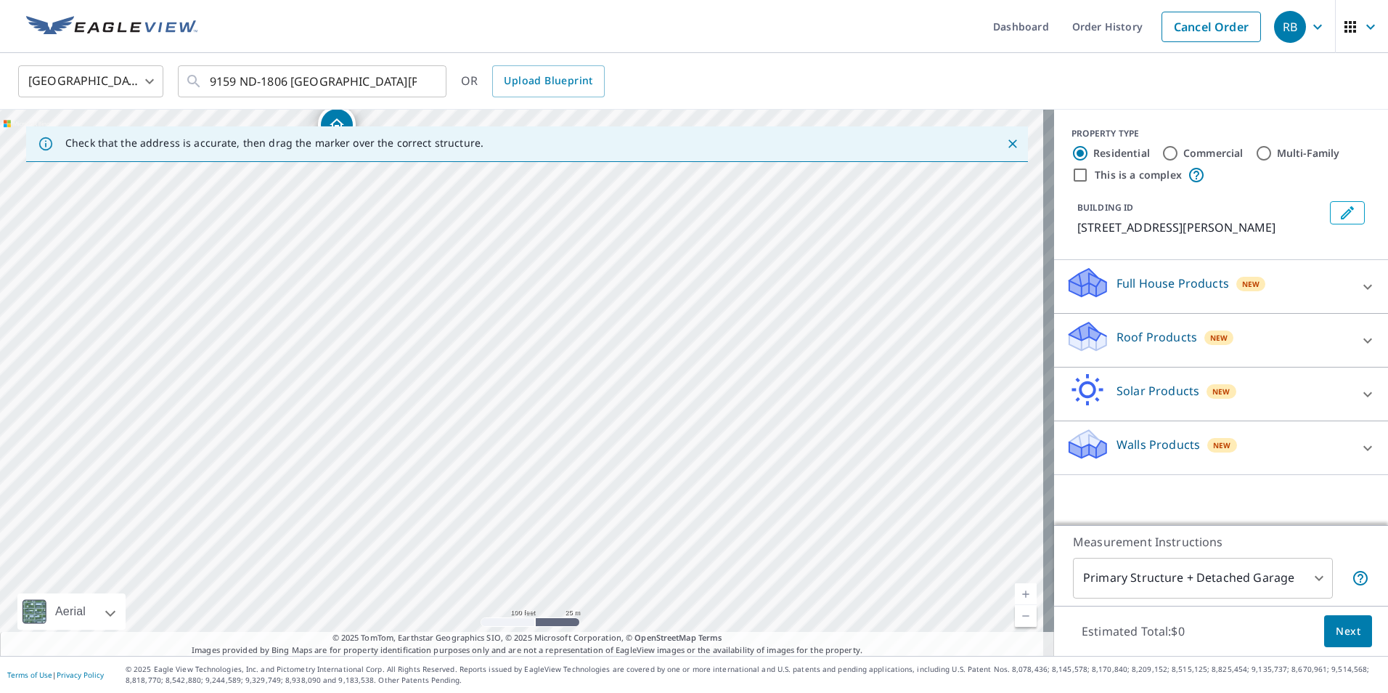
click at [265, 596] on div "9159 Highway 24 Fort Yates, ND 58538" at bounding box center [527, 383] width 1054 height 546
drag, startPoint x: 332, startPoint y: 439, endPoint x: 356, endPoint y: 643, distance: 205.5
click at [356, 643] on div "Check that the address is accurate, then drag the marker over the correct struc…" at bounding box center [527, 383] width 1054 height 546
drag, startPoint x: 425, startPoint y: 371, endPoint x: 532, endPoint y: 730, distance: 374.2
click at [532, 692] on html "RB RB Dashboard Order History Cancel Order RB United States US ​ 9159 ND-1806 F…" at bounding box center [694, 346] width 1388 height 693
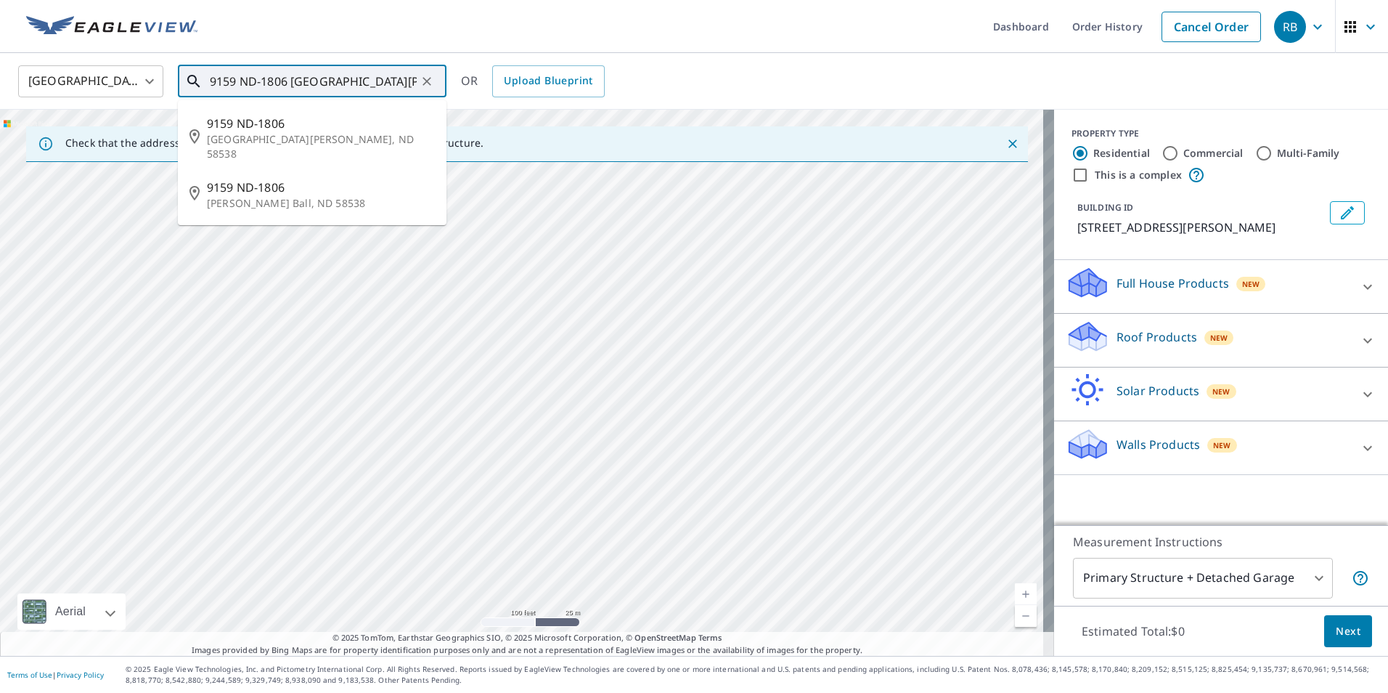
drag, startPoint x: 232, startPoint y: 79, endPoint x: 187, endPoint y: 78, distance: 45.0
click at [187, 78] on div "9159 ND-1806 Fort Yates, ND 58538 ​" at bounding box center [312, 81] width 269 height 32
click at [237, 135] on p "Fort Yates, ND 58538" at bounding box center [321, 146] width 228 height 29
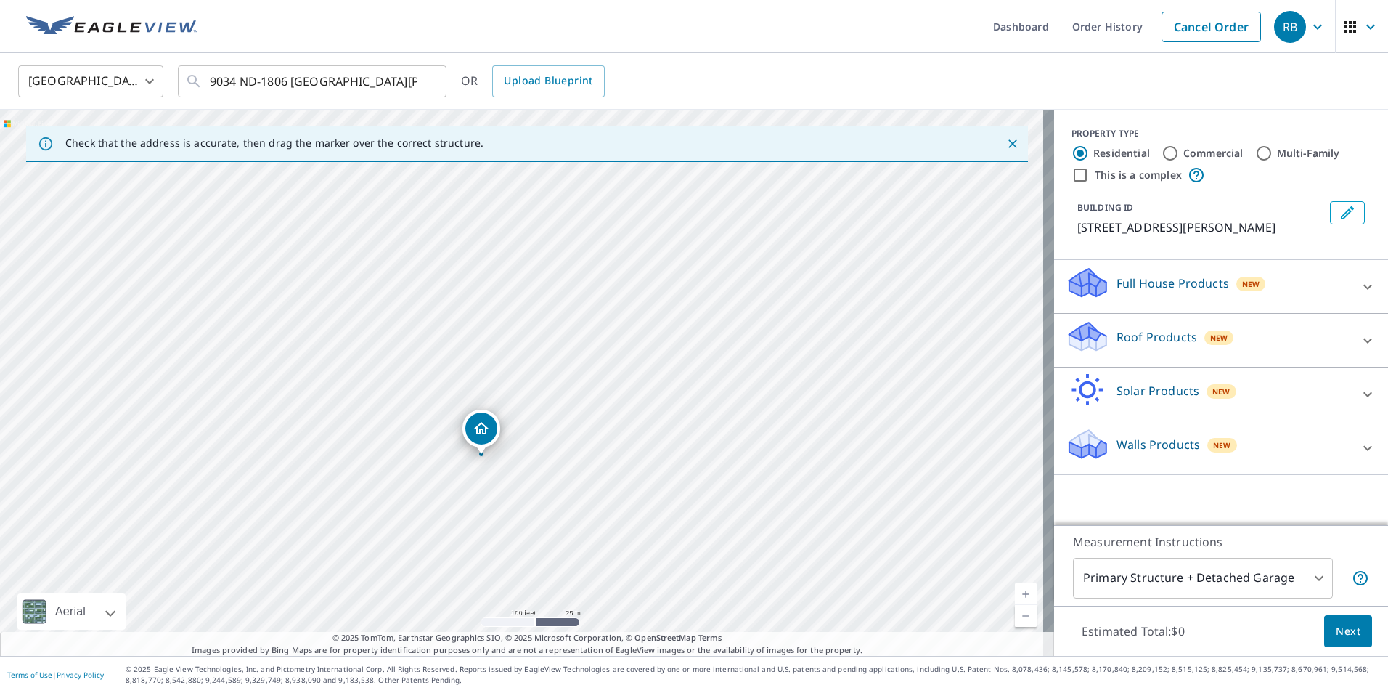
click at [459, 185] on div "9034 Highway 24 Fort Yates, ND 58538" at bounding box center [527, 383] width 1054 height 546
drag, startPoint x: 614, startPoint y: 555, endPoint x: 608, endPoint y: 282, distance: 273.8
click at [608, 282] on div "9034 Highway 24 Fort Yates, ND 58538" at bounding box center [527, 383] width 1054 height 546
drag, startPoint x: 520, startPoint y: 484, endPoint x: 567, endPoint y: 450, distance: 57.8
click at [567, 450] on div "9034 Highway 24 Fort Yates, ND 58538" at bounding box center [527, 383] width 1054 height 546
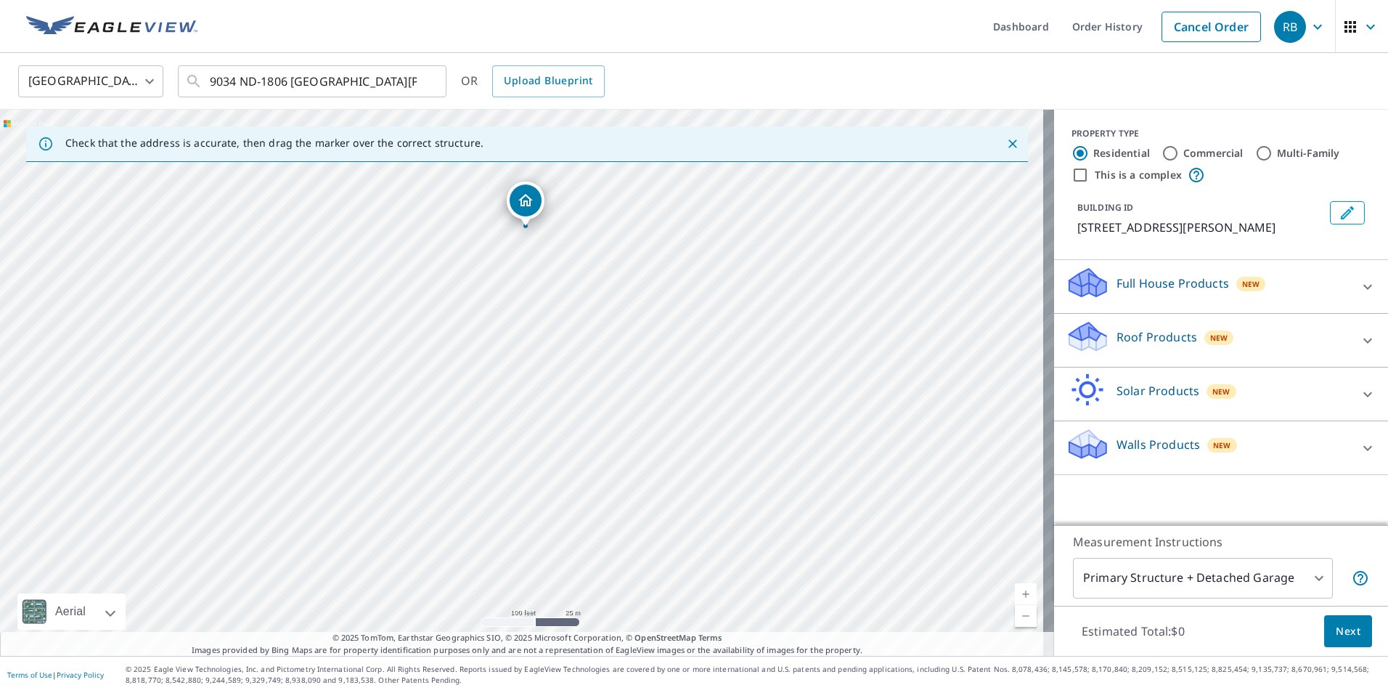
drag, startPoint x: 561, startPoint y: 219, endPoint x: 563, endPoint y: 323, distance: 104.6
click at [563, 323] on div "9034 Highway 24 Fort Yates, ND 58538" at bounding box center [527, 383] width 1054 height 546
drag, startPoint x: 520, startPoint y: 198, endPoint x: 449, endPoint y: 598, distance: 405.6
drag, startPoint x: 520, startPoint y: 351, endPoint x: 467, endPoint y: 472, distance: 131.7
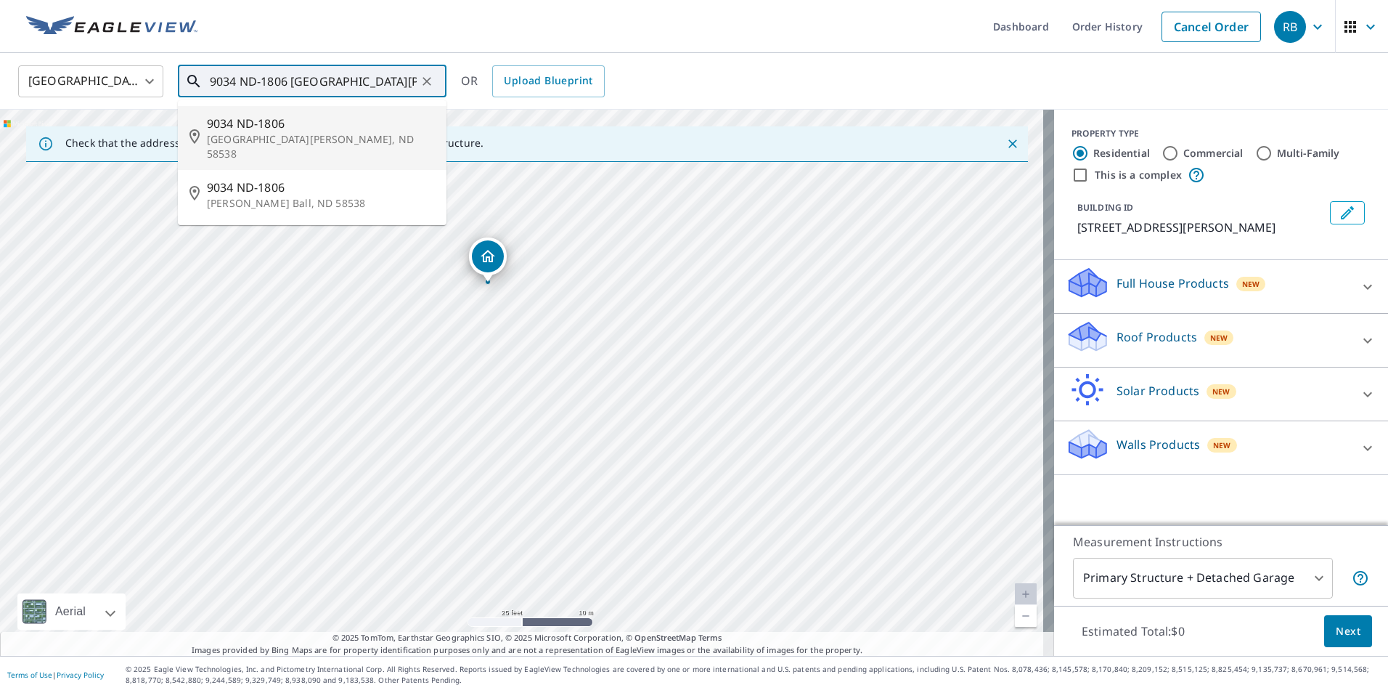
drag, startPoint x: 235, startPoint y: 77, endPoint x: 207, endPoint y: 77, distance: 28.3
click at [207, 77] on div "9034 ND-1806 Fort Yates, ND 58538 ​" at bounding box center [312, 81] width 269 height 32
click at [240, 126] on span "9159 ND-1806" at bounding box center [321, 123] width 228 height 17
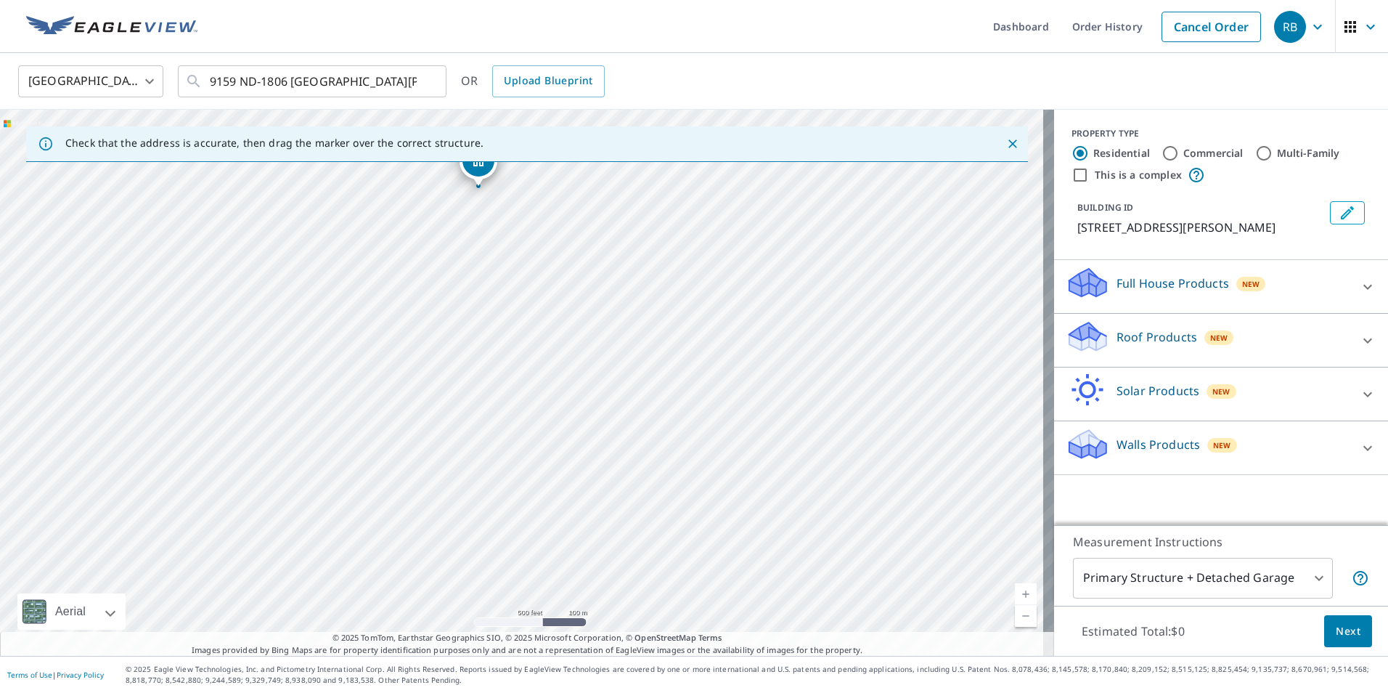
drag, startPoint x: 607, startPoint y: 493, endPoint x: 592, endPoint y: 317, distance: 177.1
click at [592, 317] on div "9159 Highway 24 Fort Yates, ND 58538" at bounding box center [527, 383] width 1054 height 546
drag, startPoint x: 555, startPoint y: 478, endPoint x: 537, endPoint y: 400, distance: 80.6
click at [536, 399] on div "9159 Highway 24 Fort Yates, ND 58538" at bounding box center [527, 383] width 1054 height 546
click at [561, 453] on div "9159 Highway 24 Fort Yates, ND 58538" at bounding box center [527, 383] width 1054 height 546
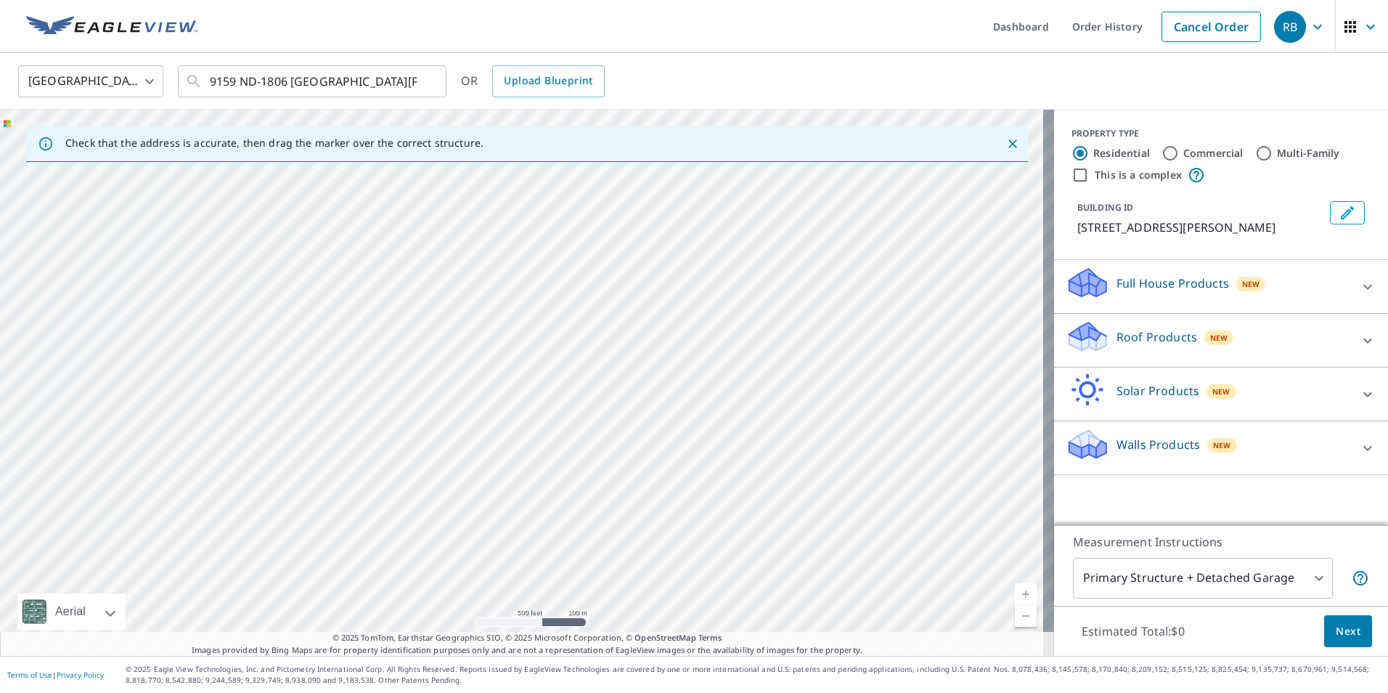
drag, startPoint x: 619, startPoint y: 424, endPoint x: 556, endPoint y: 517, distance: 112.0
click at [556, 516] on div "9159 Highway 24 Fort Yates, ND 58538" at bounding box center [527, 383] width 1054 height 546
drag, startPoint x: 235, startPoint y: 371, endPoint x: 340, endPoint y: 730, distance: 373.6
click at [340, 692] on html "RB RB Dashboard Order History Cancel Order RB United States US ​ 9159 ND-1806 F…" at bounding box center [694, 346] width 1388 height 693
click at [441, 528] on div "9159 Highway 24 Fort Yates, ND 58538" at bounding box center [527, 383] width 1054 height 546
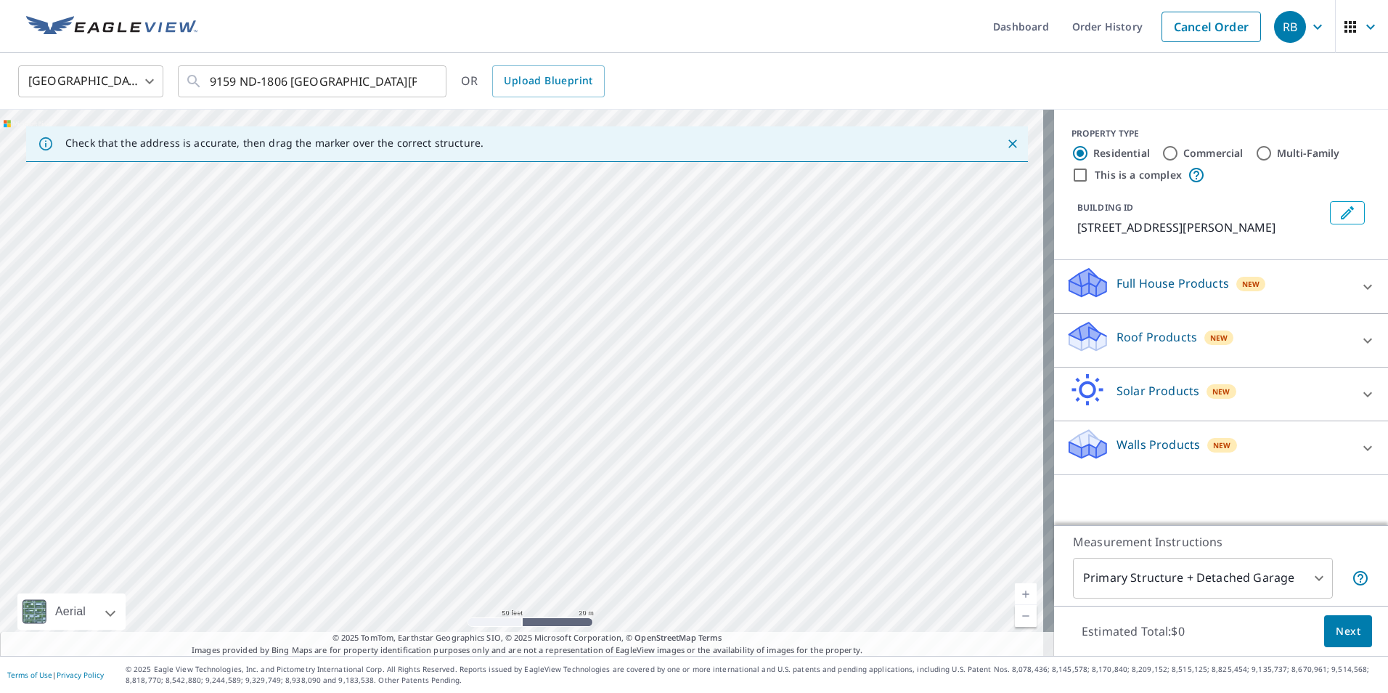
drag, startPoint x: 544, startPoint y: 248, endPoint x: 600, endPoint y: 692, distance: 447.9
click at [600, 692] on div "Dashboard Order History Cancel Order RB United States US ​ 9159 ND-1806 Fort Ya…" at bounding box center [694, 346] width 1388 height 693
click at [462, 308] on div "9159 Highway 24 Fort Yates, ND 58538" at bounding box center [527, 383] width 1054 height 546
drag, startPoint x: 479, startPoint y: 361, endPoint x: 560, endPoint y: 573, distance: 227.1
click at [560, 573] on div "9159 Highway 24 Fort Yates, ND 58538" at bounding box center [527, 383] width 1054 height 546
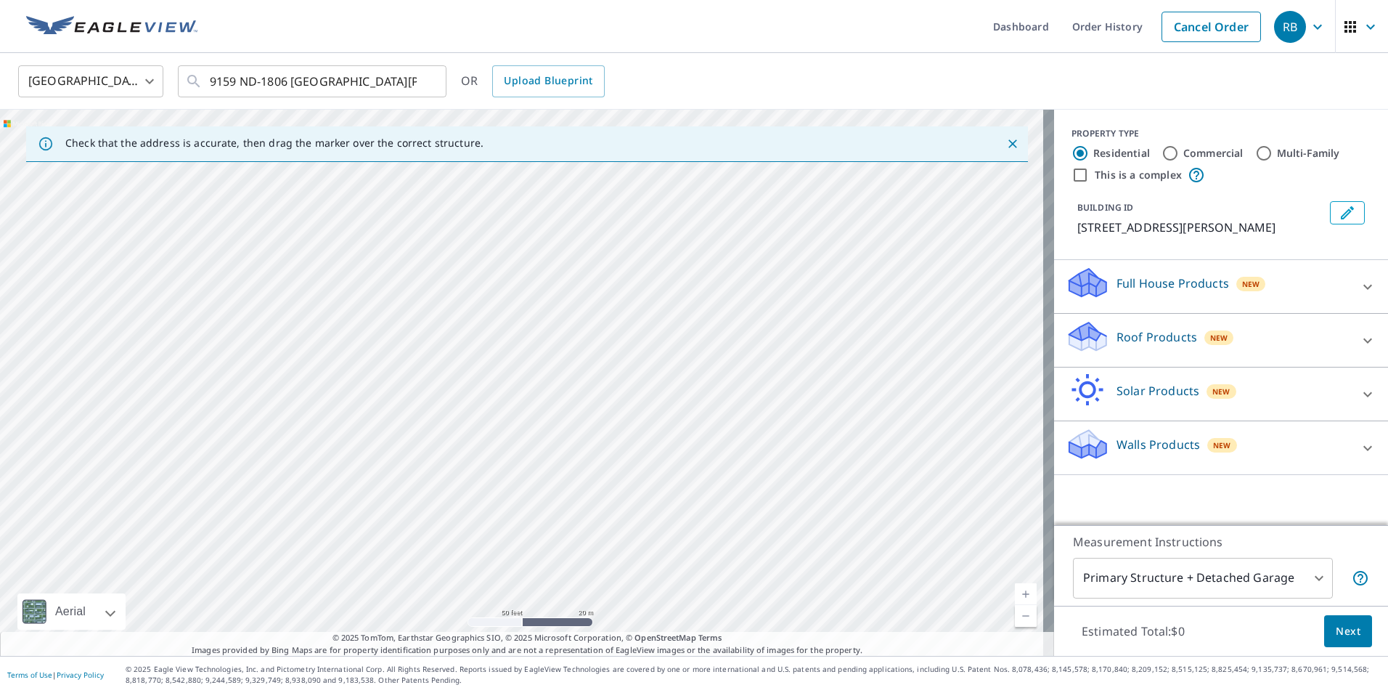
drag, startPoint x: 624, startPoint y: 526, endPoint x: 272, endPoint y: 174, distance: 498.0
click at [272, 174] on div "9159 Highway 24 Fort Yates, ND 58538" at bounding box center [527, 383] width 1054 height 546
drag, startPoint x: 594, startPoint y: 452, endPoint x: 279, endPoint y: 359, distance: 328.3
click at [279, 359] on div "9159 Highway 24 Fort Yates, ND 58538" at bounding box center [527, 383] width 1054 height 546
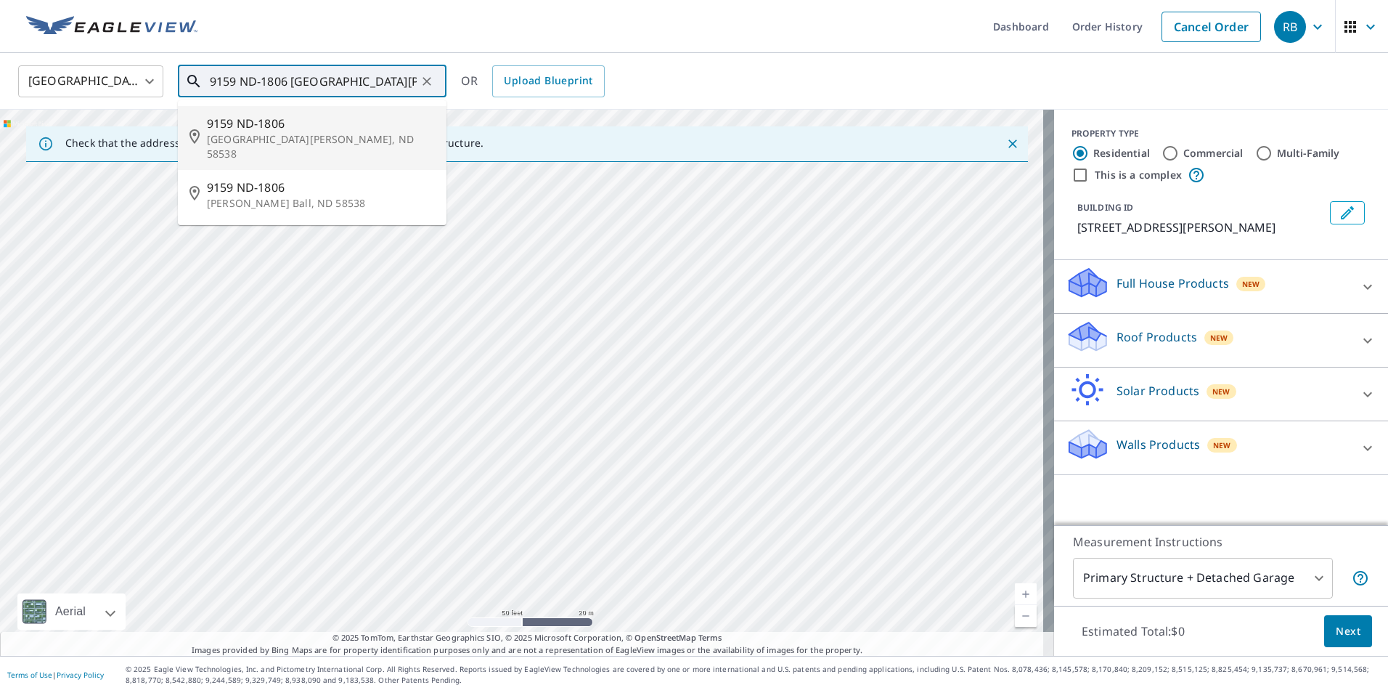
drag, startPoint x: 235, startPoint y: 78, endPoint x: 197, endPoint y: 81, distance: 38.5
click at [197, 81] on div "9159 ND-1806 Fort Yates, ND 58538 ​" at bounding box center [312, 81] width 269 height 32
type input "9034 ND-1806 Fort Yates, ND 58538"
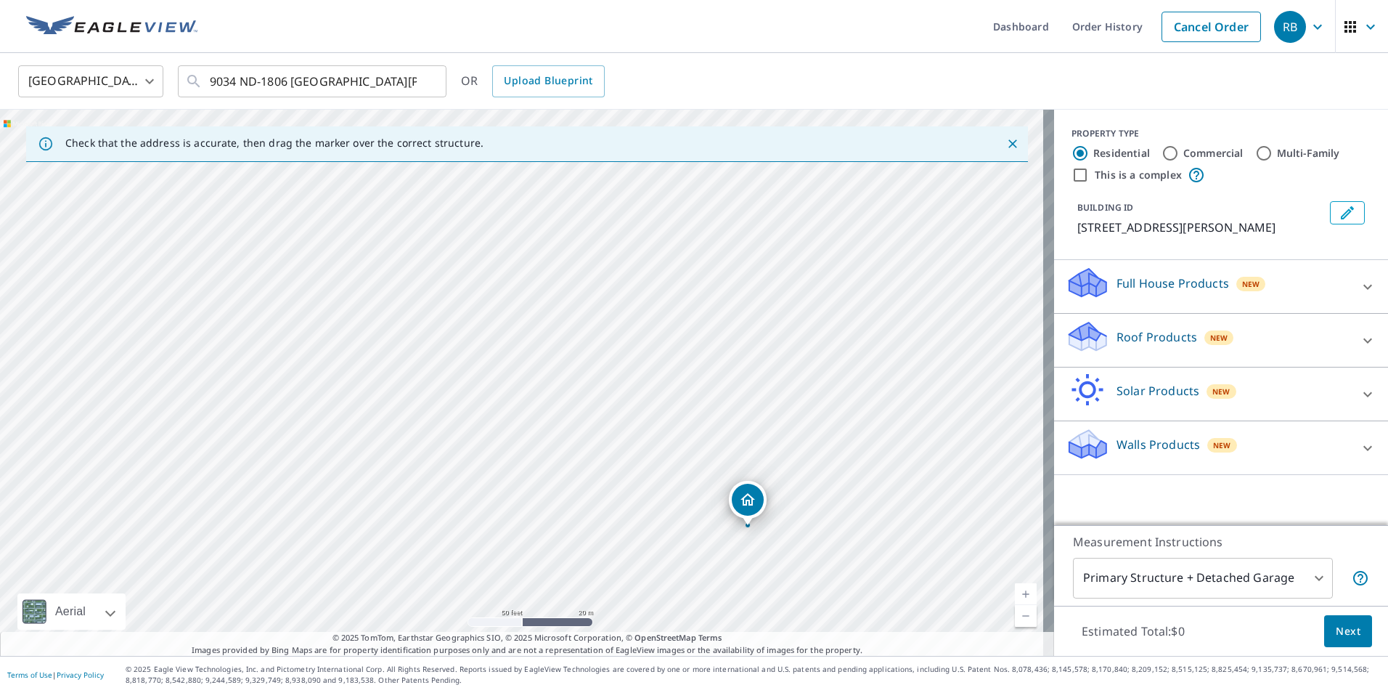
drag, startPoint x: 518, startPoint y: 355, endPoint x: 745, endPoint y: 500, distance: 269.1
drag, startPoint x: 386, startPoint y: 561, endPoint x: 494, endPoint y: 391, distance: 202.0
click at [494, 391] on div "9034 Highway 24 Fort Yates, ND 58538" at bounding box center [527, 383] width 1054 height 546
drag, startPoint x: 526, startPoint y: 216, endPoint x: 408, endPoint y: 440, distance: 252.7
drag, startPoint x: 630, startPoint y: 307, endPoint x: 620, endPoint y: 292, distance: 18.3
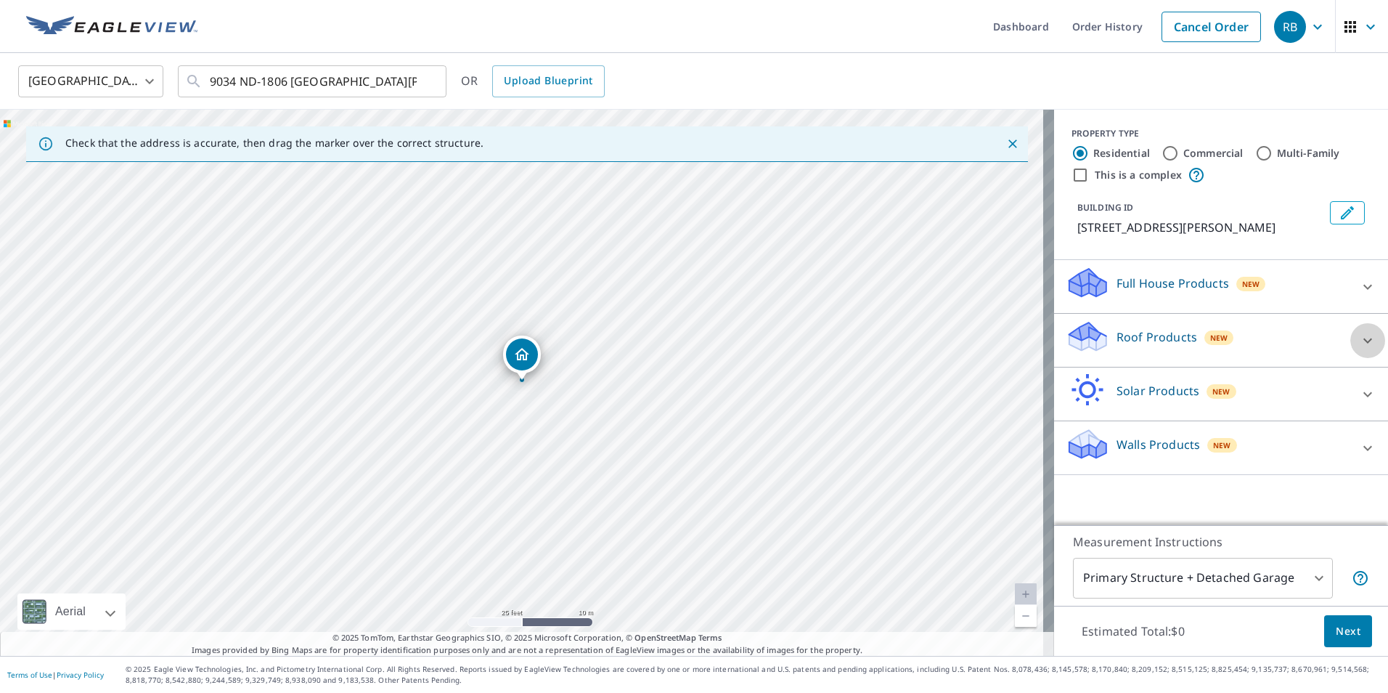
click at [1359, 338] on icon at bounding box center [1367, 340] width 17 height 17
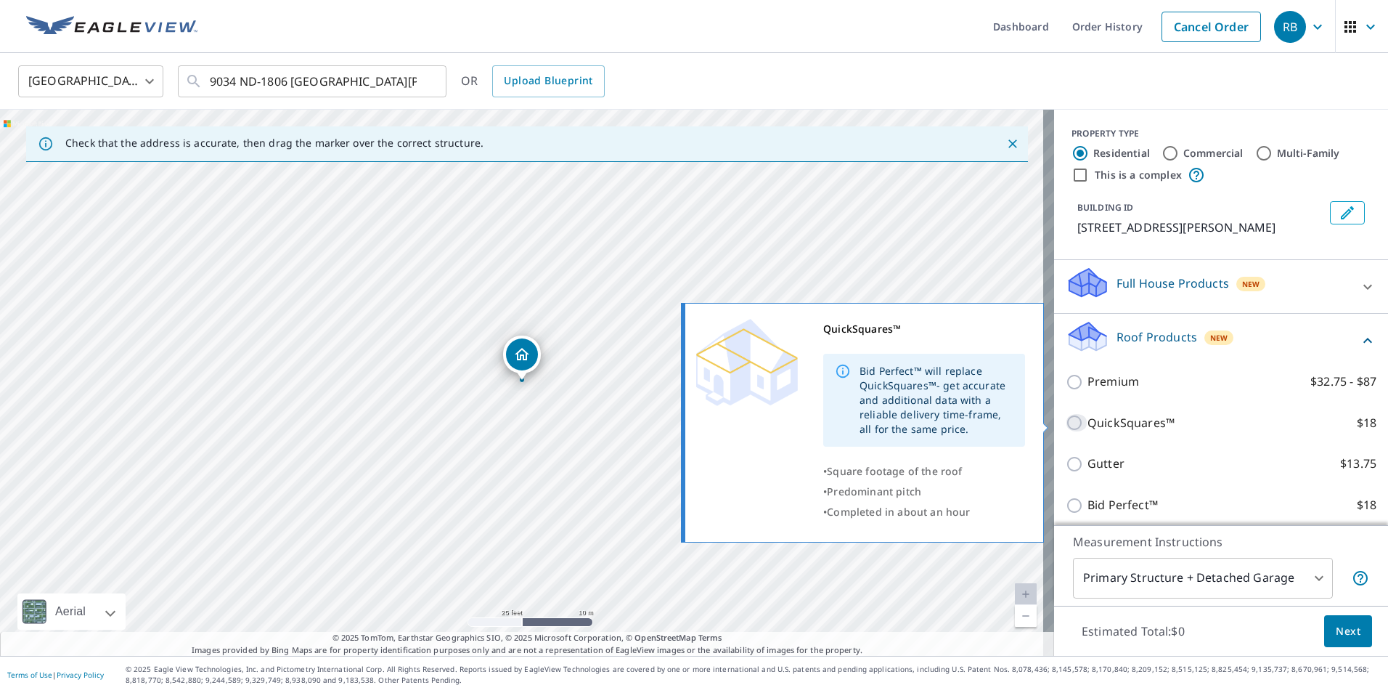
click at [1066, 417] on input "QuickSquares™ $18" at bounding box center [1077, 422] width 22 height 17
checkbox input "true"
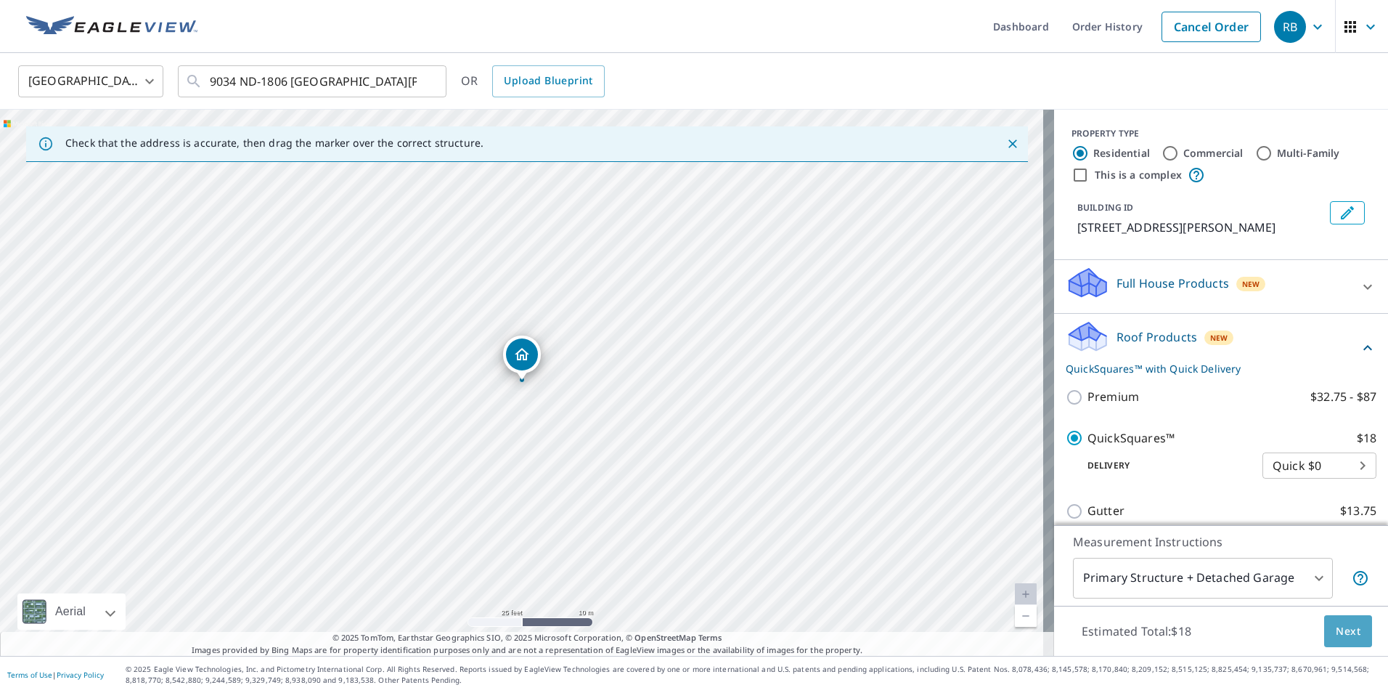
click at [1344, 624] on span "Next" at bounding box center [1348, 631] width 25 height 18
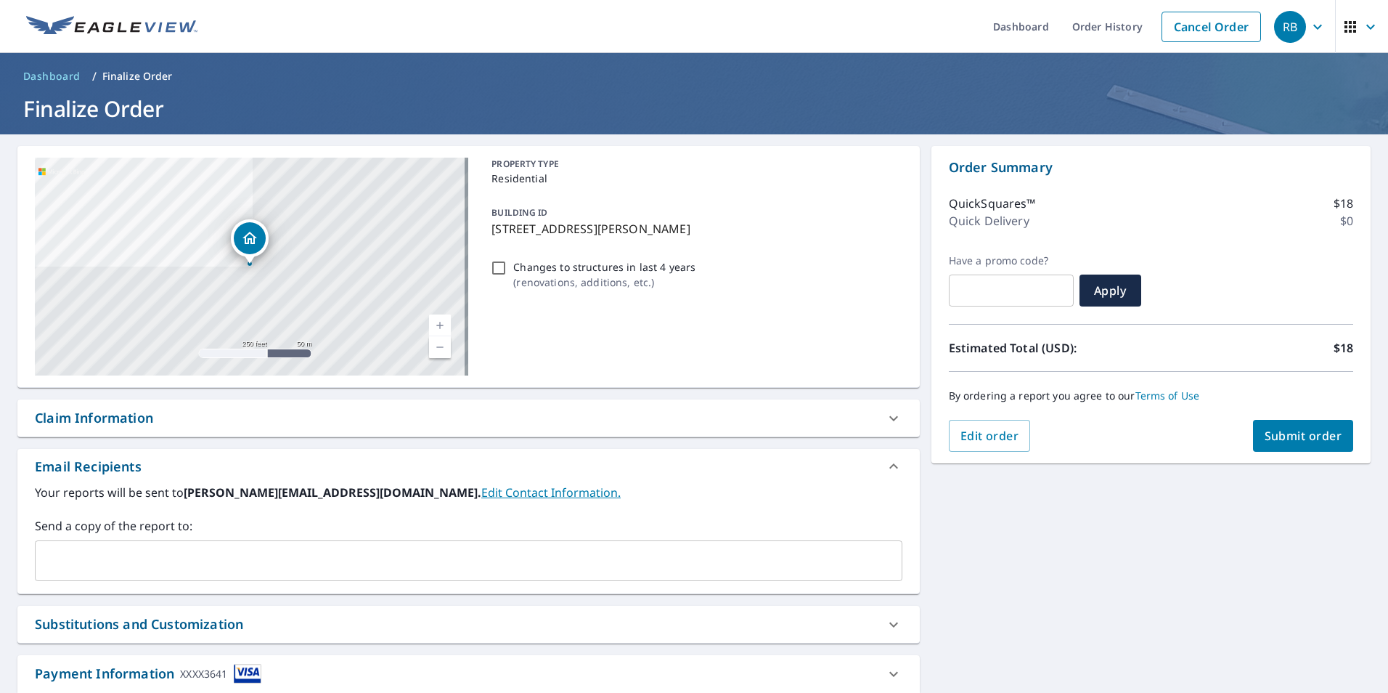
click at [115, 564] on input "text" at bounding box center [457, 561] width 833 height 28
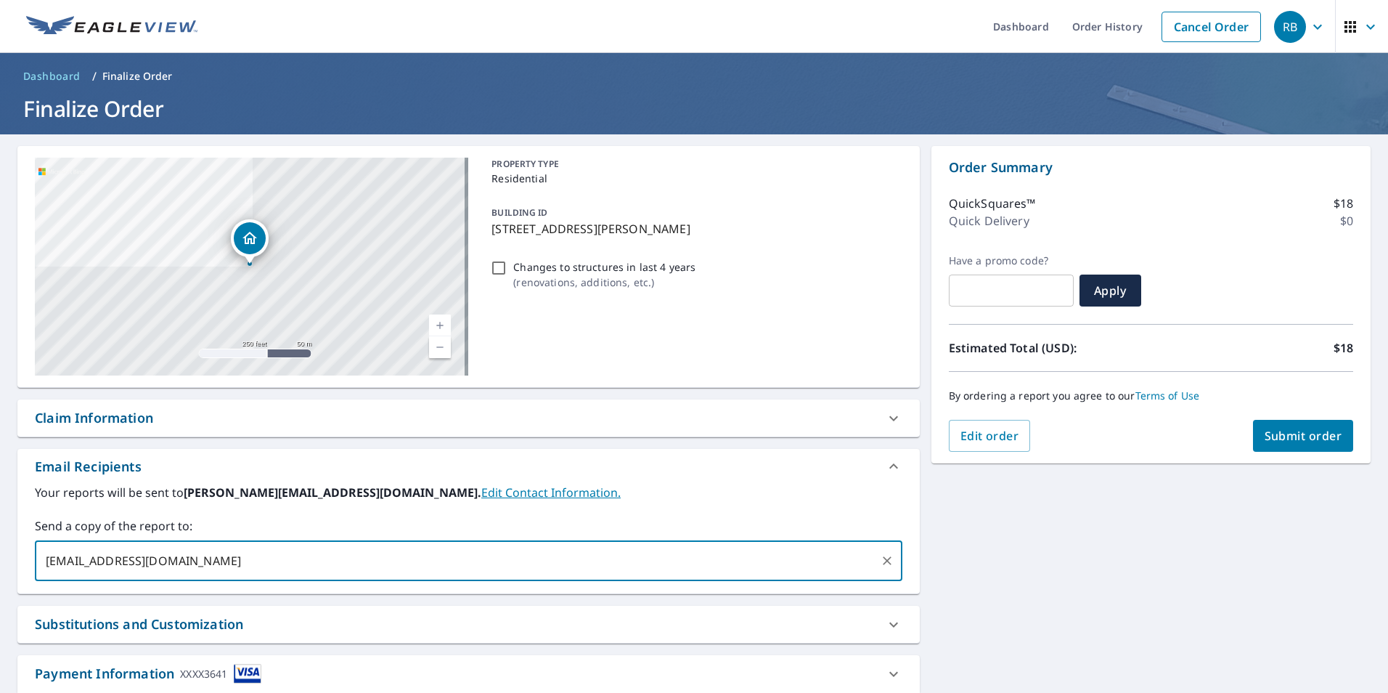
type input "brendelconstruction@outlook.com"
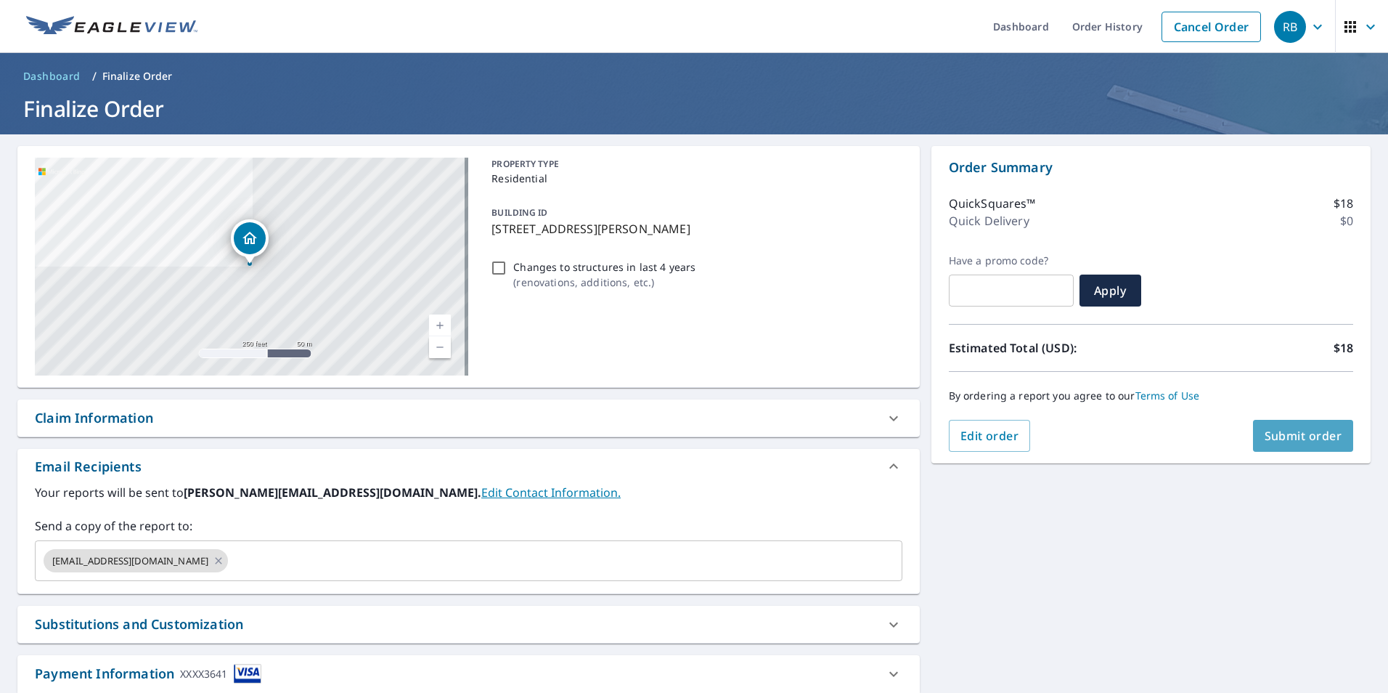
click at [1291, 425] on button "Submit order" at bounding box center [1303, 436] width 101 height 32
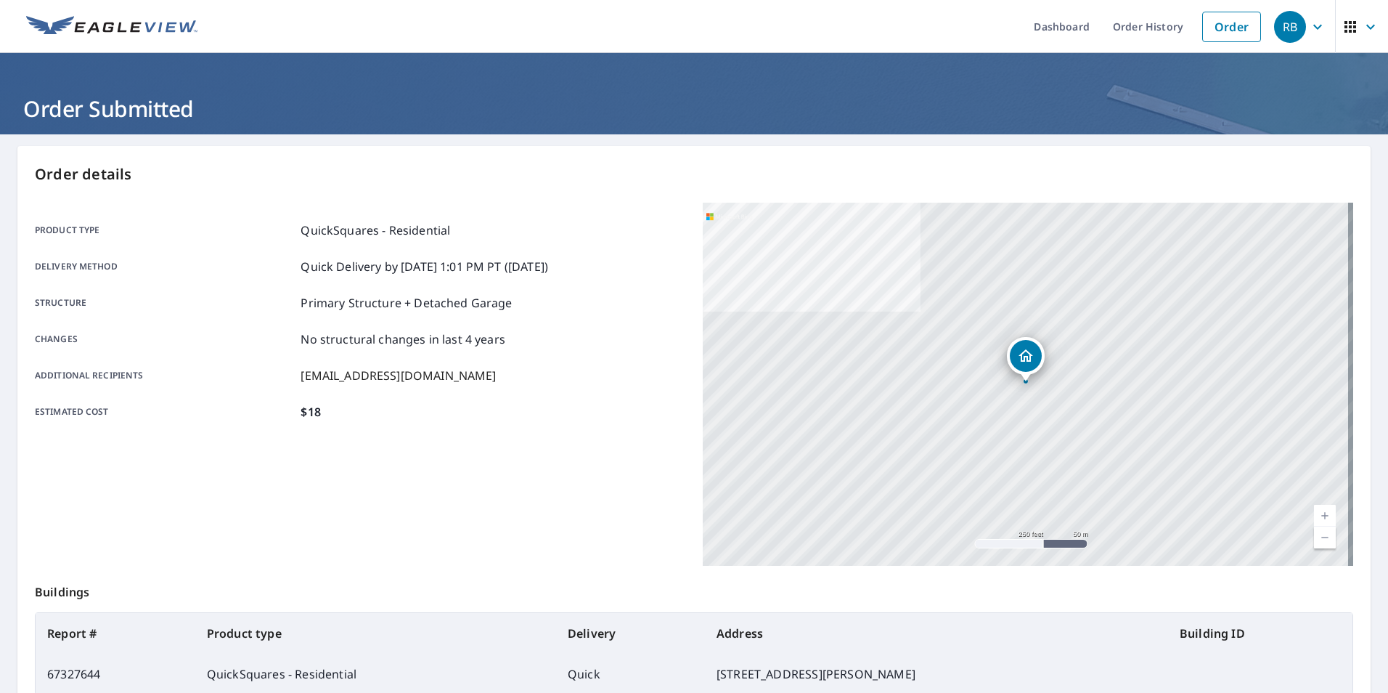
click at [1064, 478] on div "9159 Highway 24 Fort Yates, ND 58538" at bounding box center [1028, 384] width 651 height 363
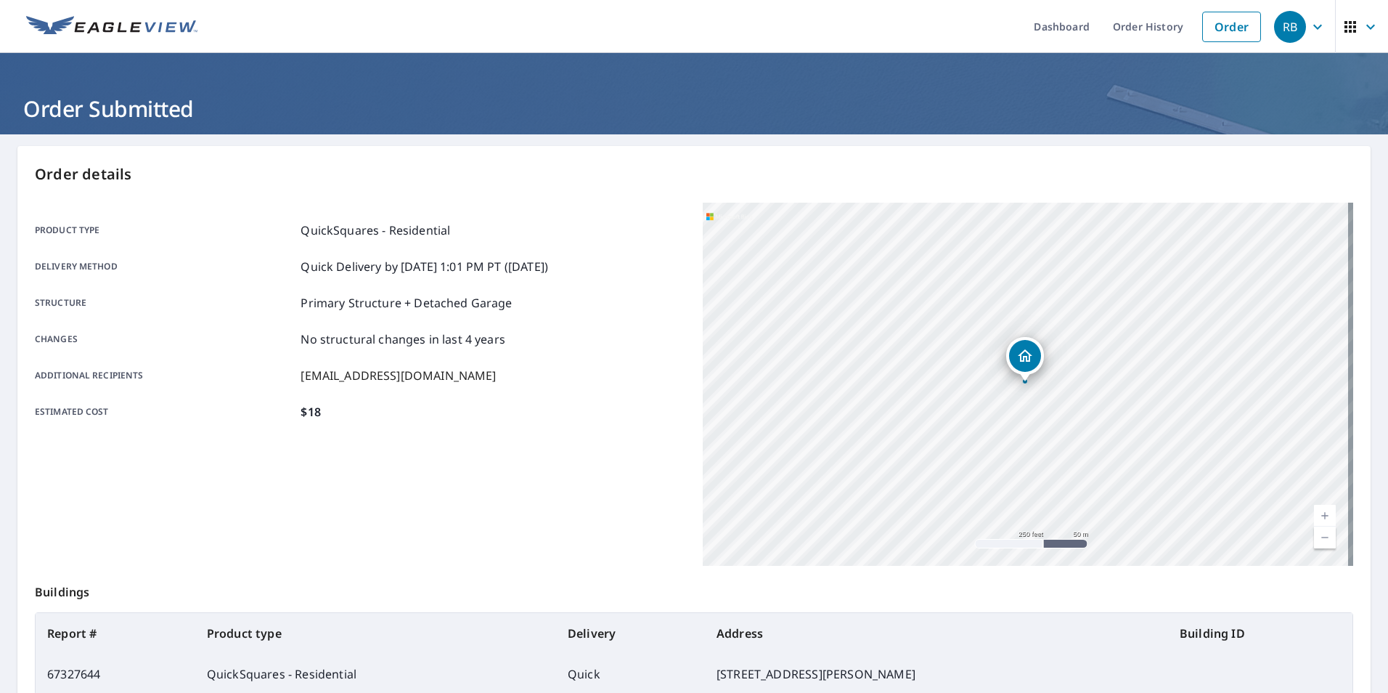
click at [1043, 654] on td "9159 Highway 24, Fort Yates ND 58538" at bounding box center [936, 673] width 463 height 41
click at [979, 175] on p "Order details" at bounding box center [694, 174] width 1318 height 22
click at [1309, 25] on icon "button" at bounding box center [1317, 26] width 17 height 17
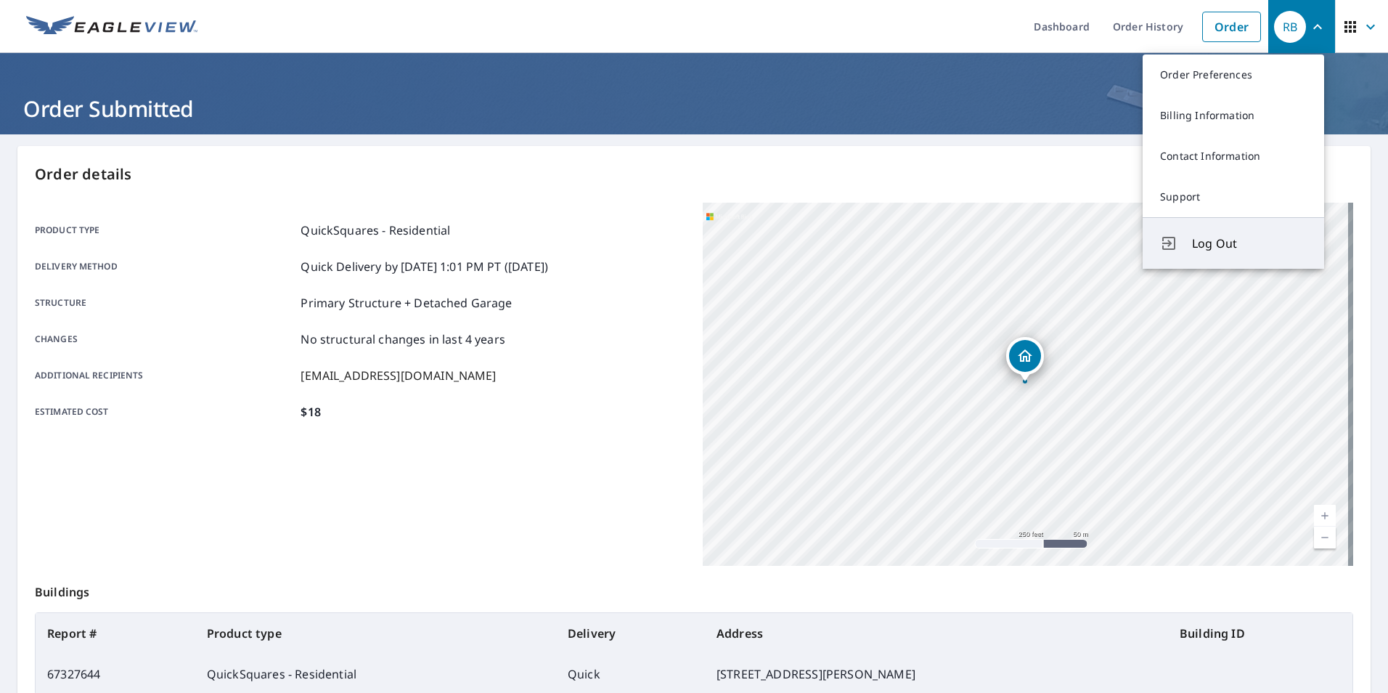
click at [1223, 243] on span "Log Out" at bounding box center [1249, 243] width 115 height 17
